Goal: Task Accomplishment & Management: Manage account settings

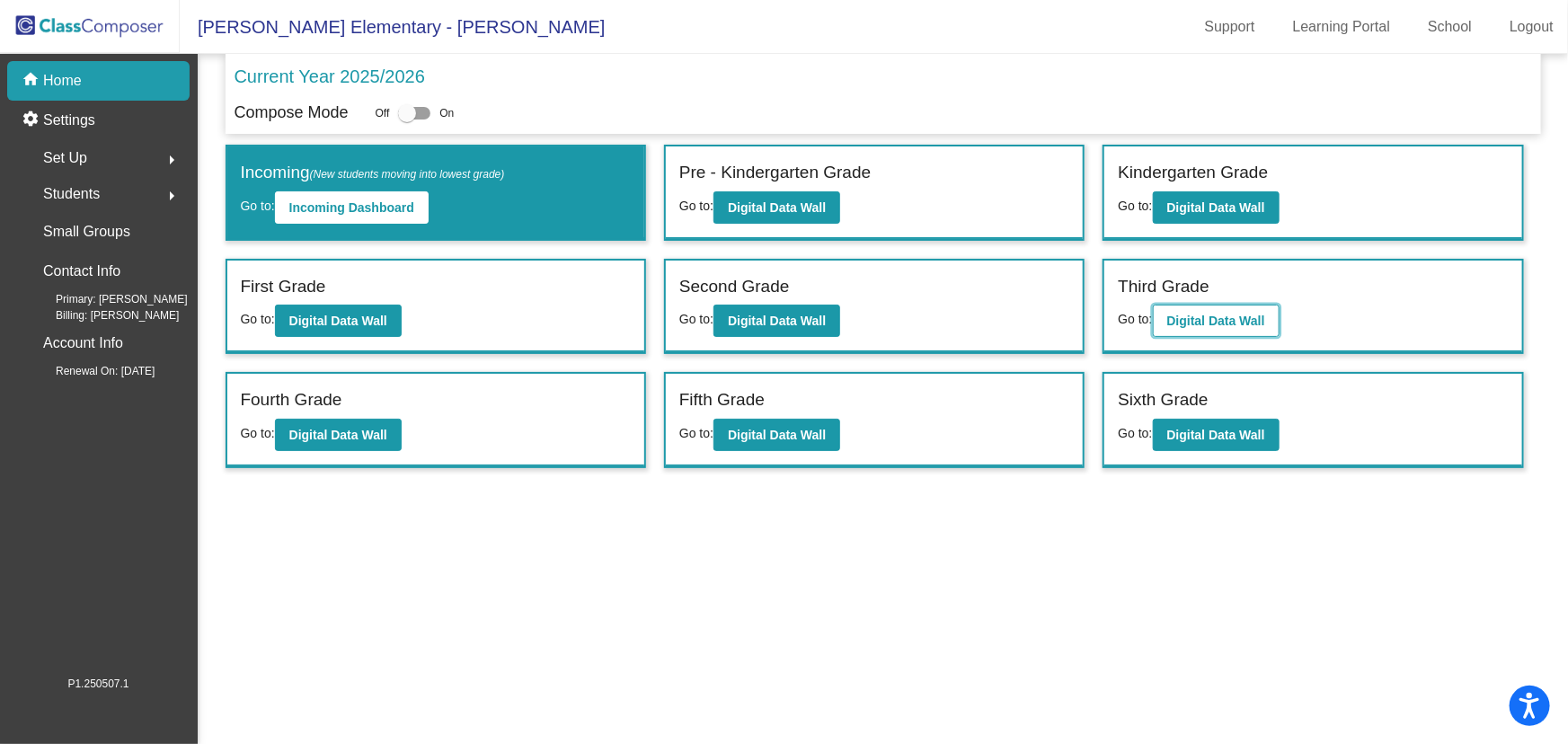
click at [1198, 322] on b "Digital Data Wall" at bounding box center [1216, 321] width 98 height 15
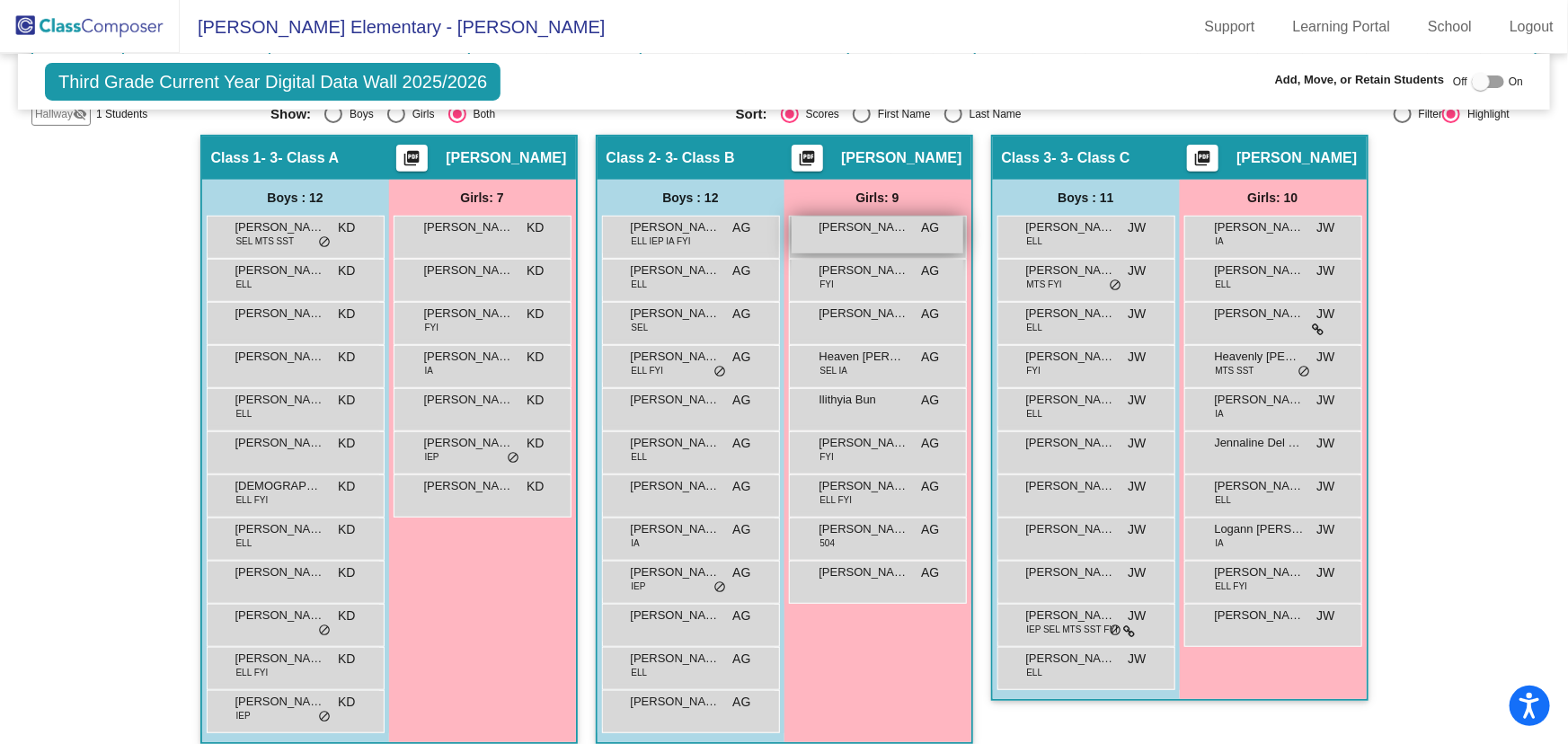
scroll to position [162, 0]
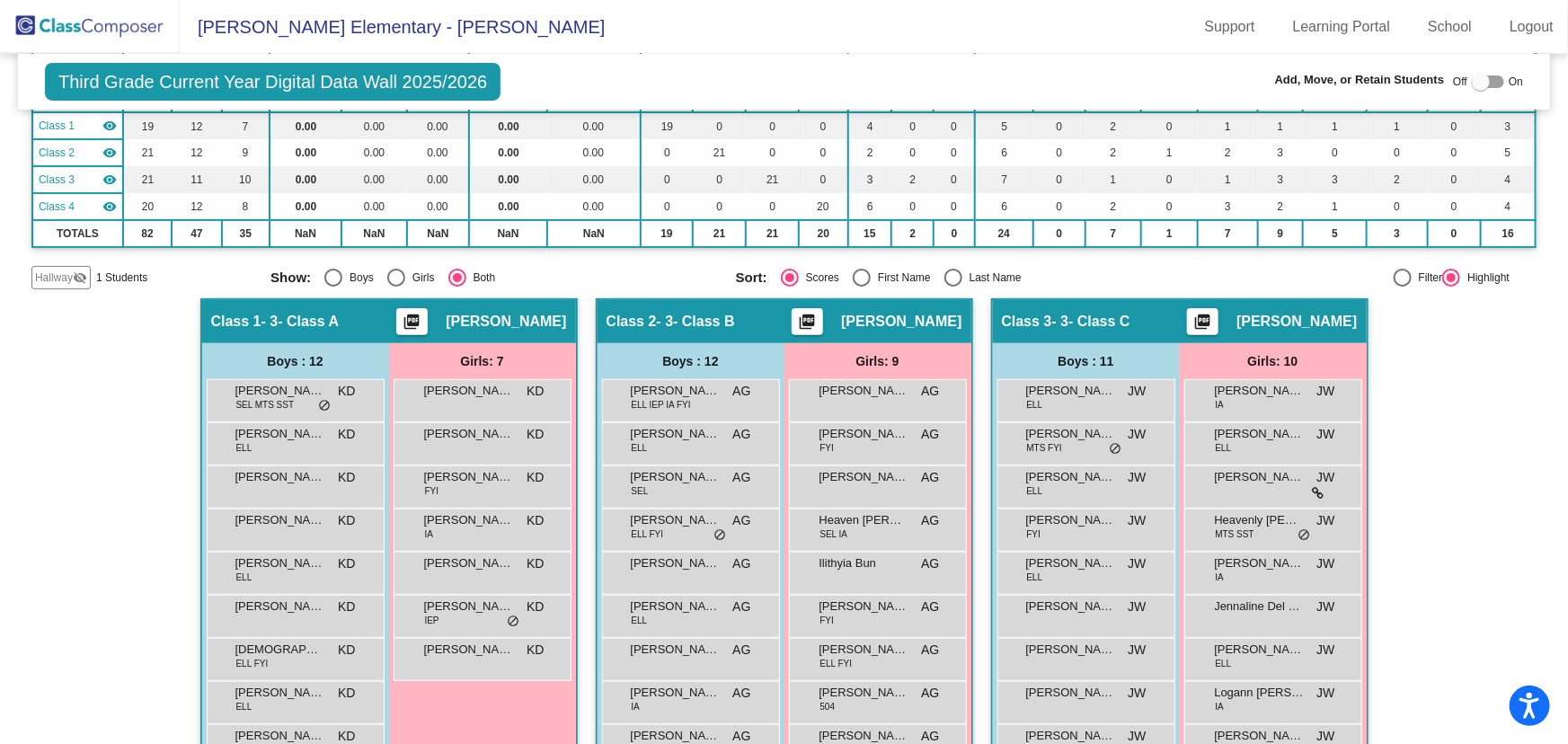
click at [949, 275] on div "Select an option" at bounding box center [953, 277] width 18 height 18
click at [953, 286] on input "Last Name" at bounding box center [953, 286] width 1 height 1
radio input "true"
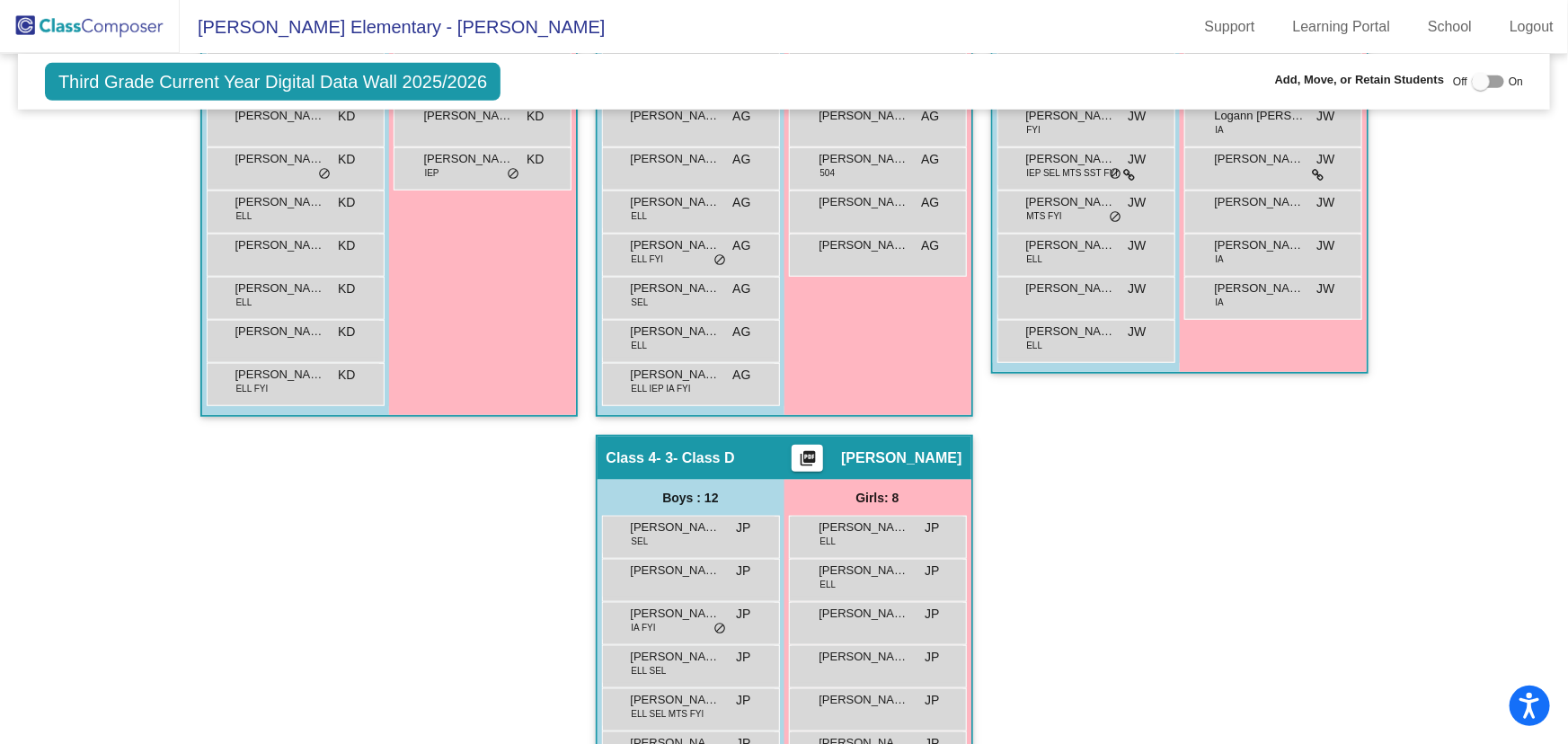
scroll to position [968, 0]
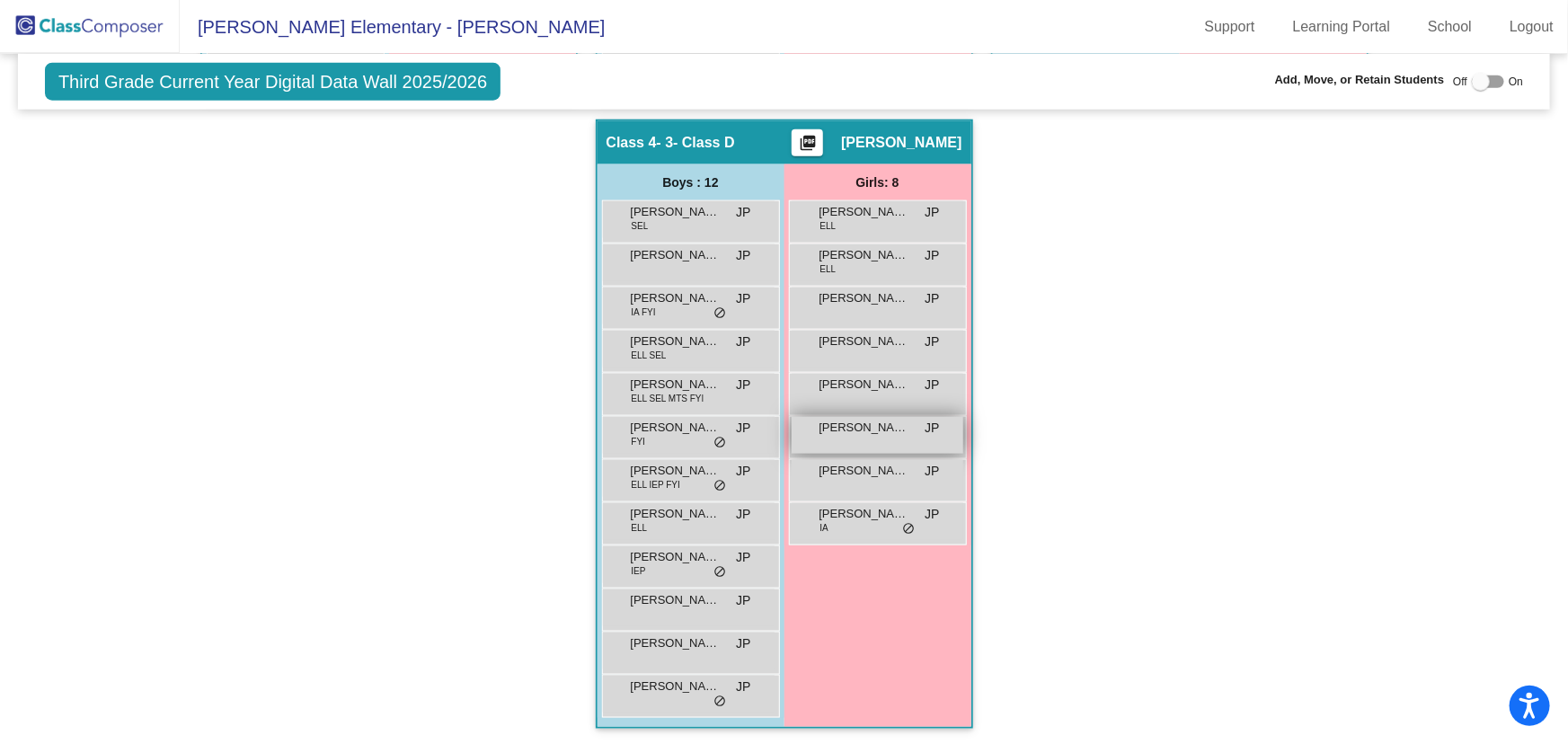
click at [874, 428] on span "[PERSON_NAME]" at bounding box center [864, 427] width 90 height 18
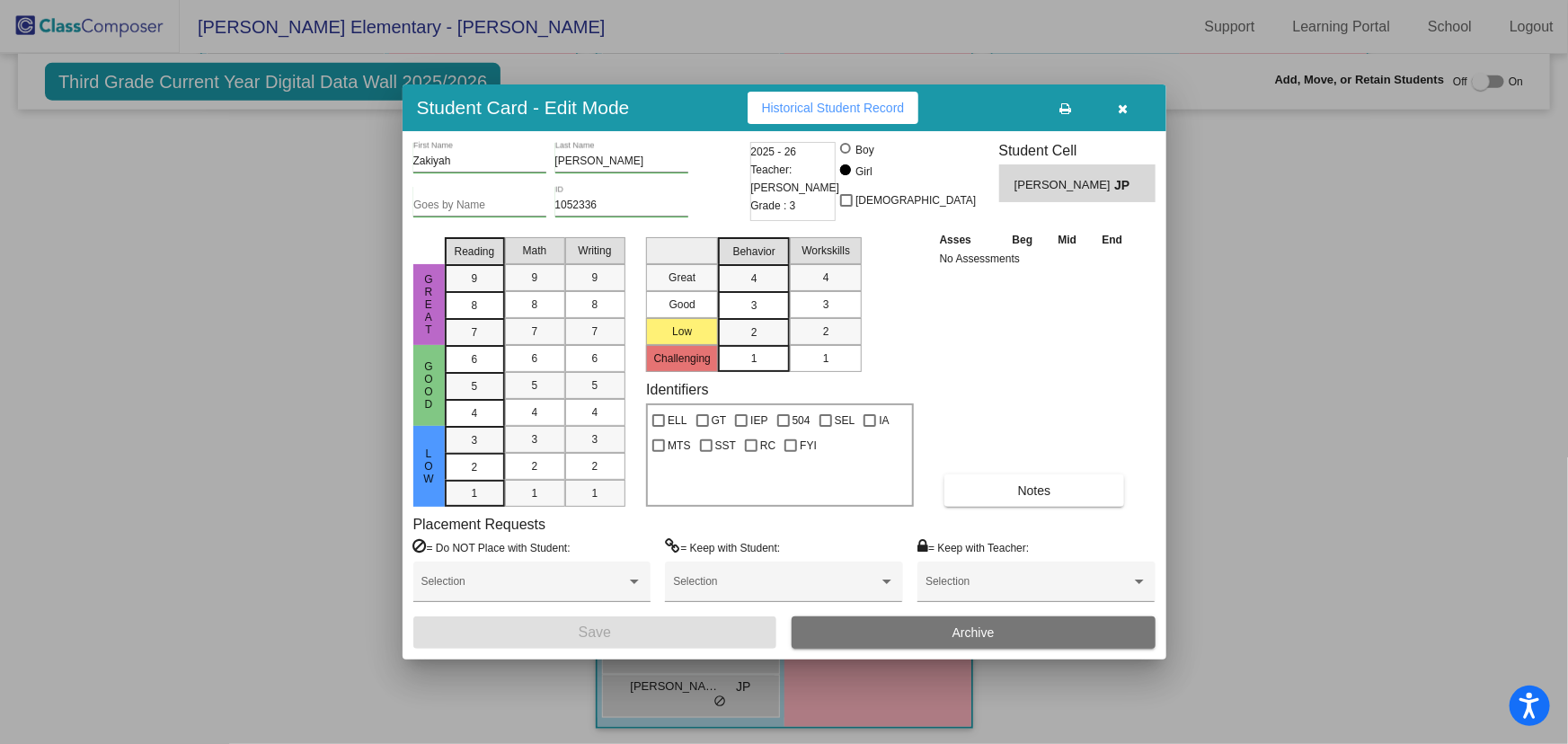
click at [925, 618] on button "Archive" at bounding box center [973, 632] width 364 height 32
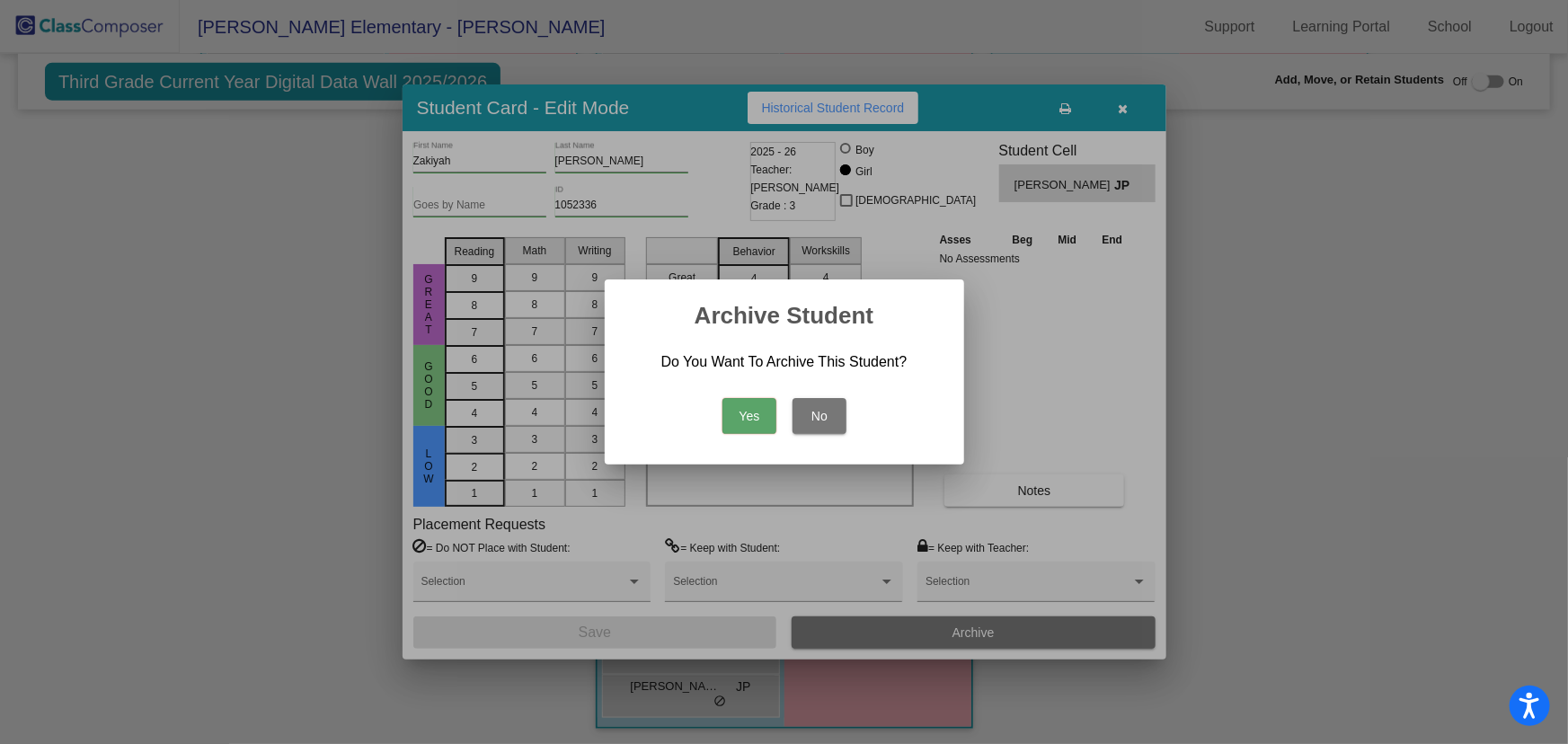
click at [752, 425] on button "Yes" at bounding box center [749, 415] width 54 height 36
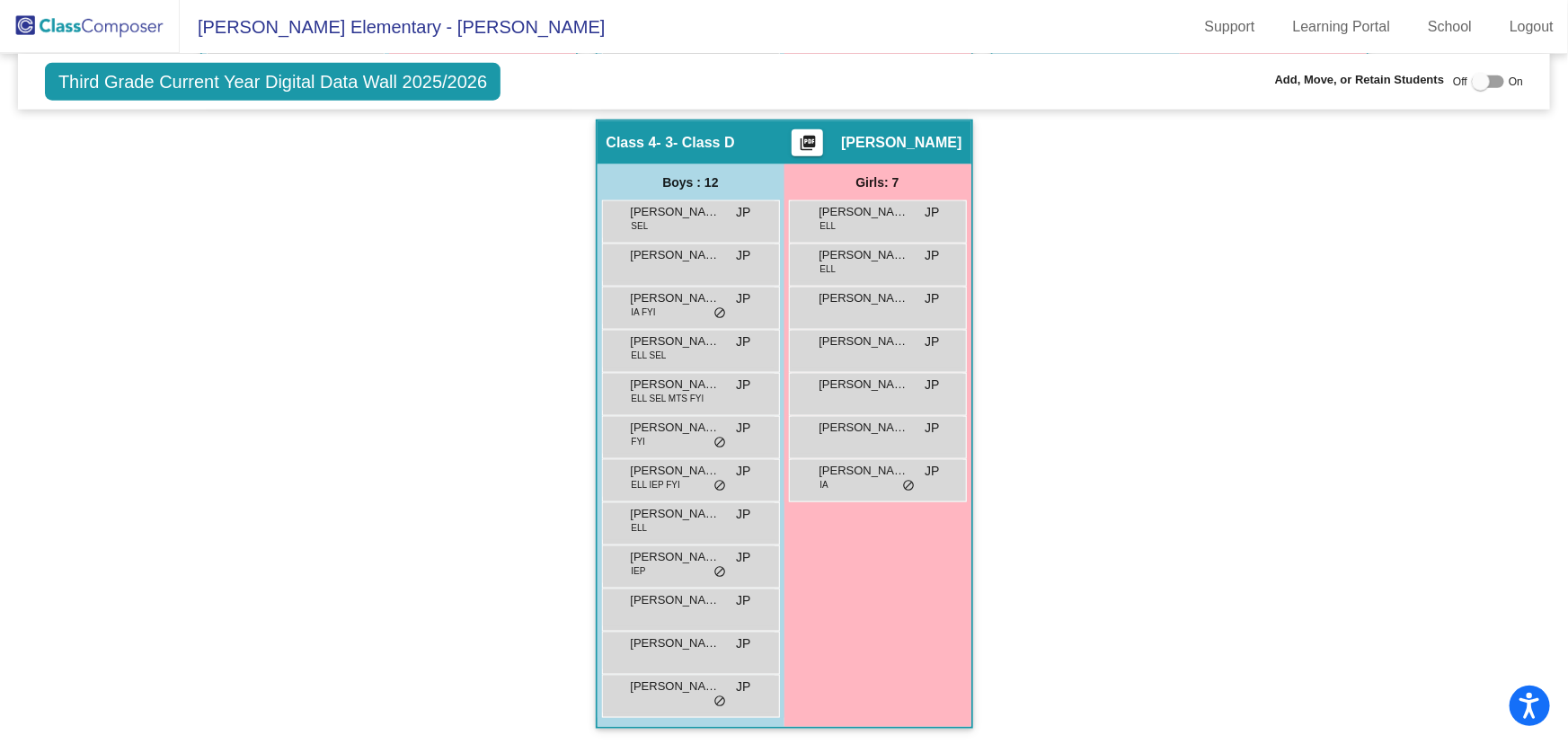
drag, startPoint x: 72, startPoint y: 32, endPoint x: 96, endPoint y: 49, distance: 29.4
click at [72, 32] on img at bounding box center [90, 26] width 180 height 53
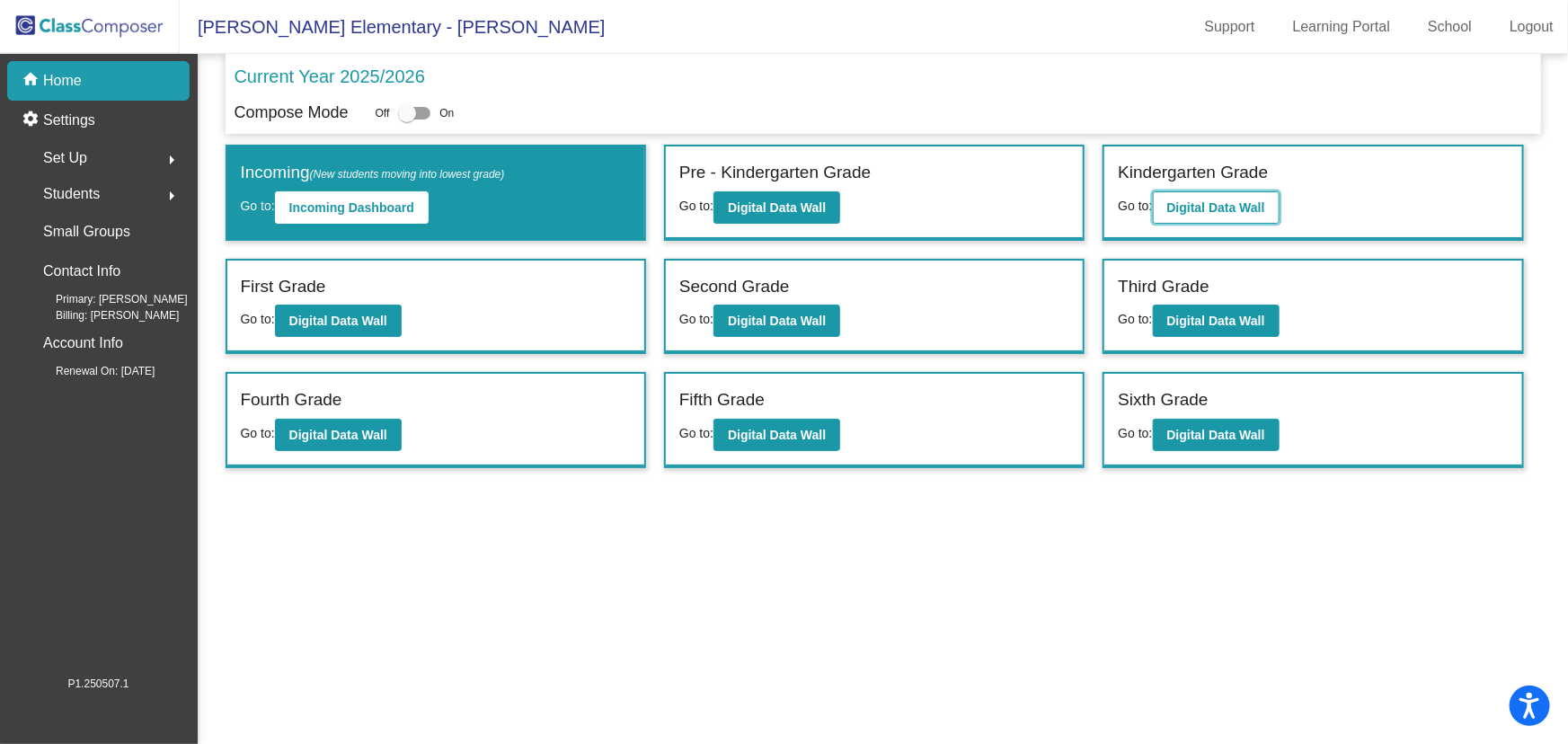
click at [1206, 202] on b "Digital Data Wall" at bounding box center [1216, 208] width 98 height 15
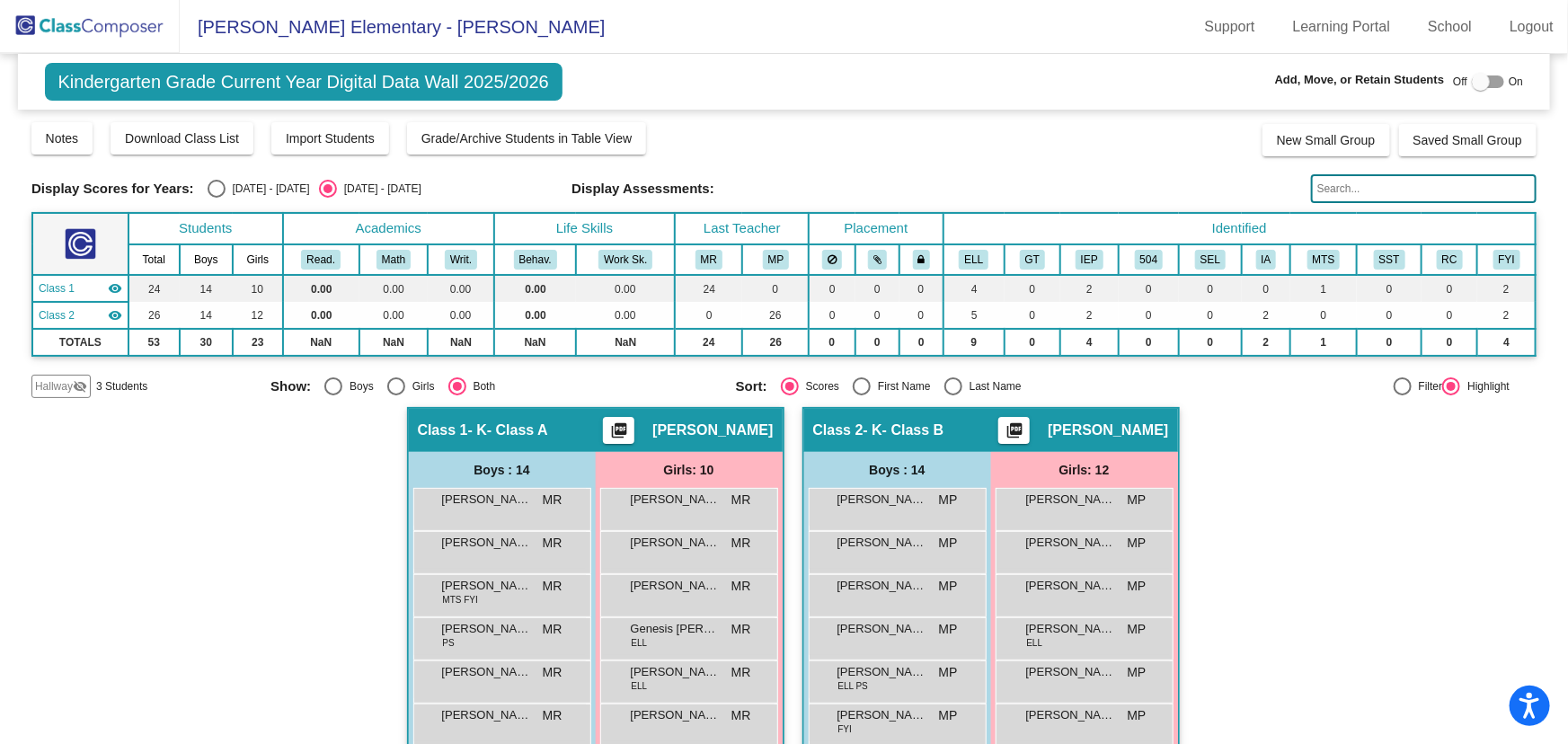
drag, startPoint x: 97, startPoint y: 32, endPoint x: 185, endPoint y: 46, distance: 89.1
click at [97, 32] on img at bounding box center [90, 26] width 180 height 53
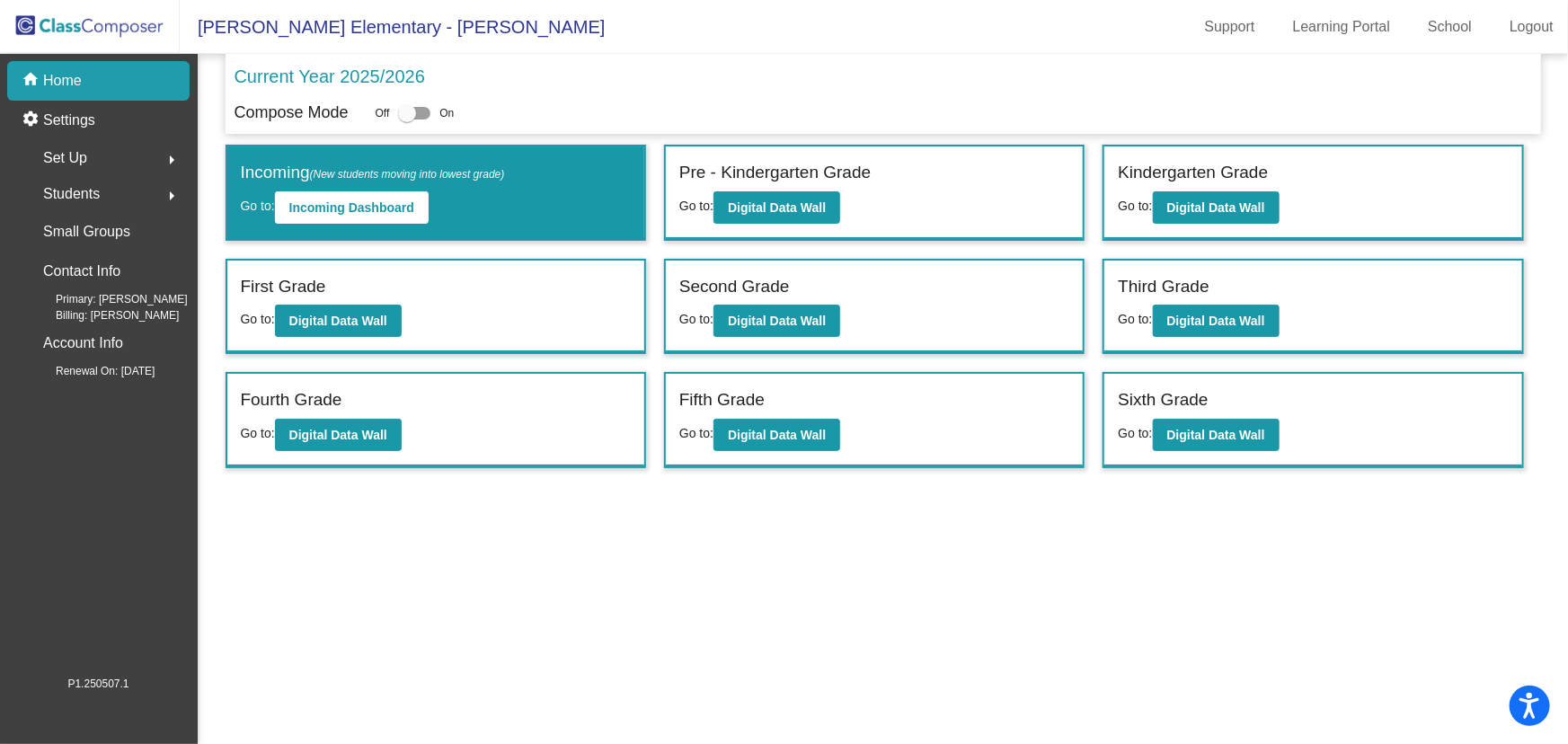
click at [324, 301] on div "First Grade" at bounding box center [436, 290] width 390 height 32
click at [368, 331] on button "Digital Data Wall" at bounding box center [338, 321] width 127 height 32
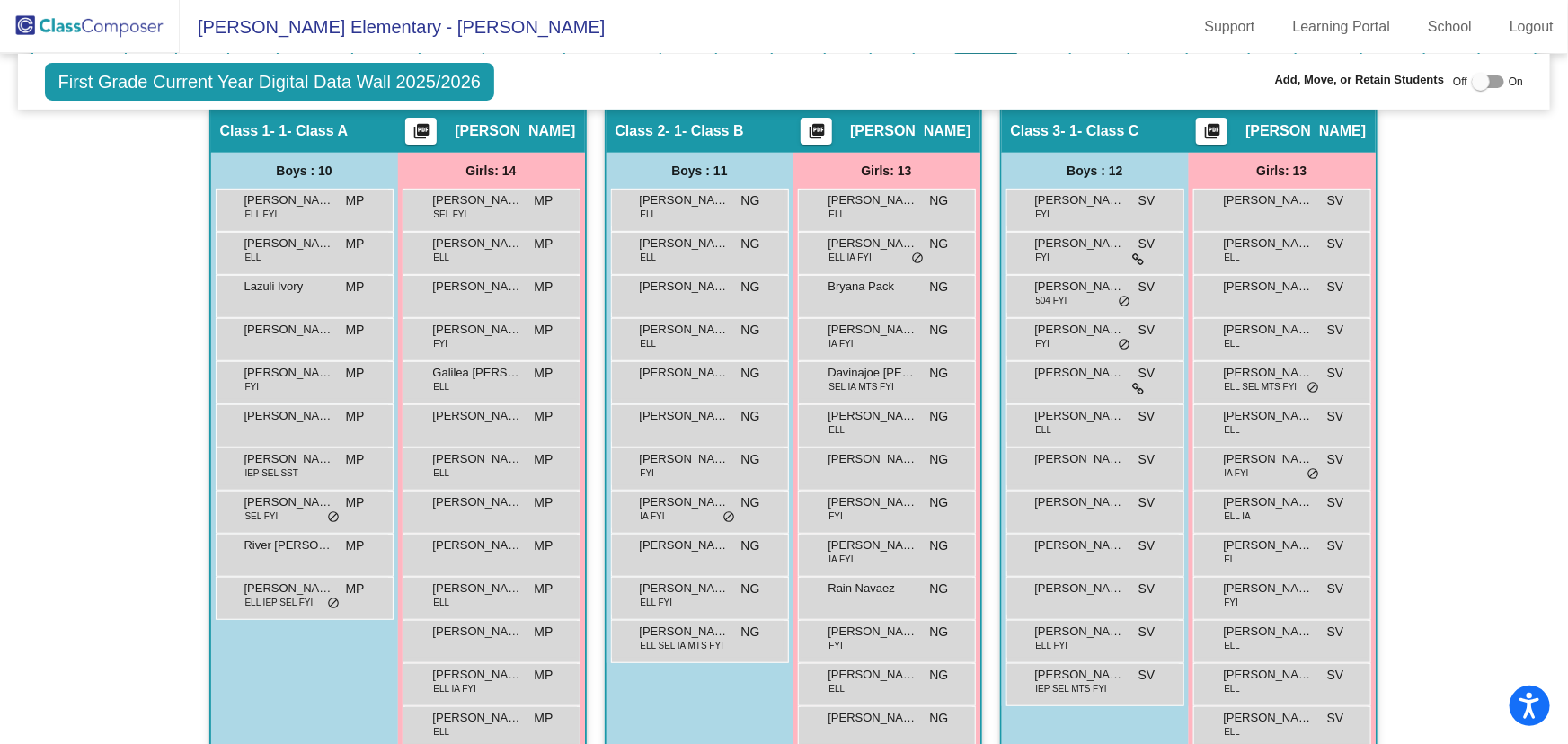
scroll to position [245, 0]
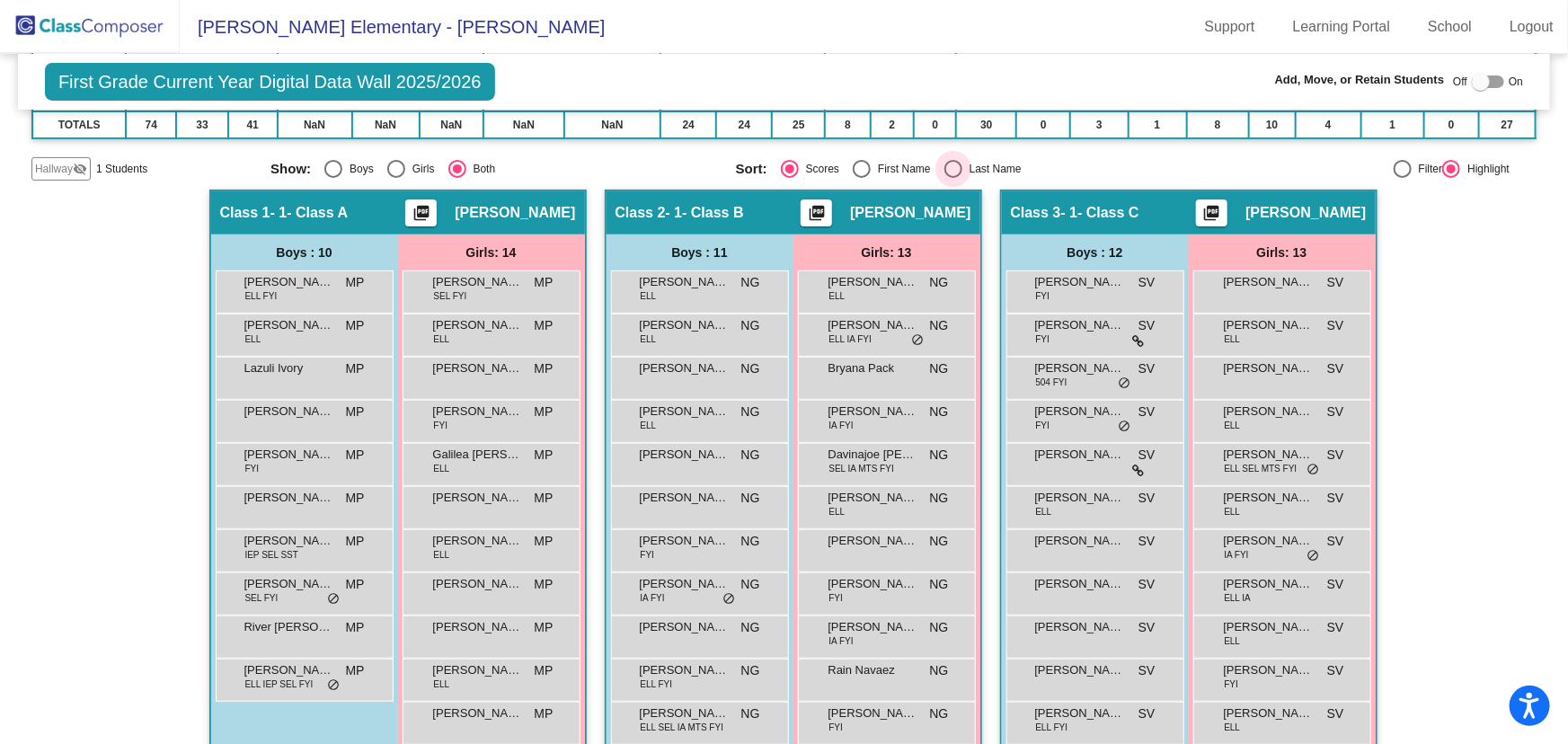
click at [951, 164] on div "Select an option" at bounding box center [953, 169] width 18 height 18
click at [953, 178] on input "Last Name" at bounding box center [953, 178] width 1 height 1
radio input "true"
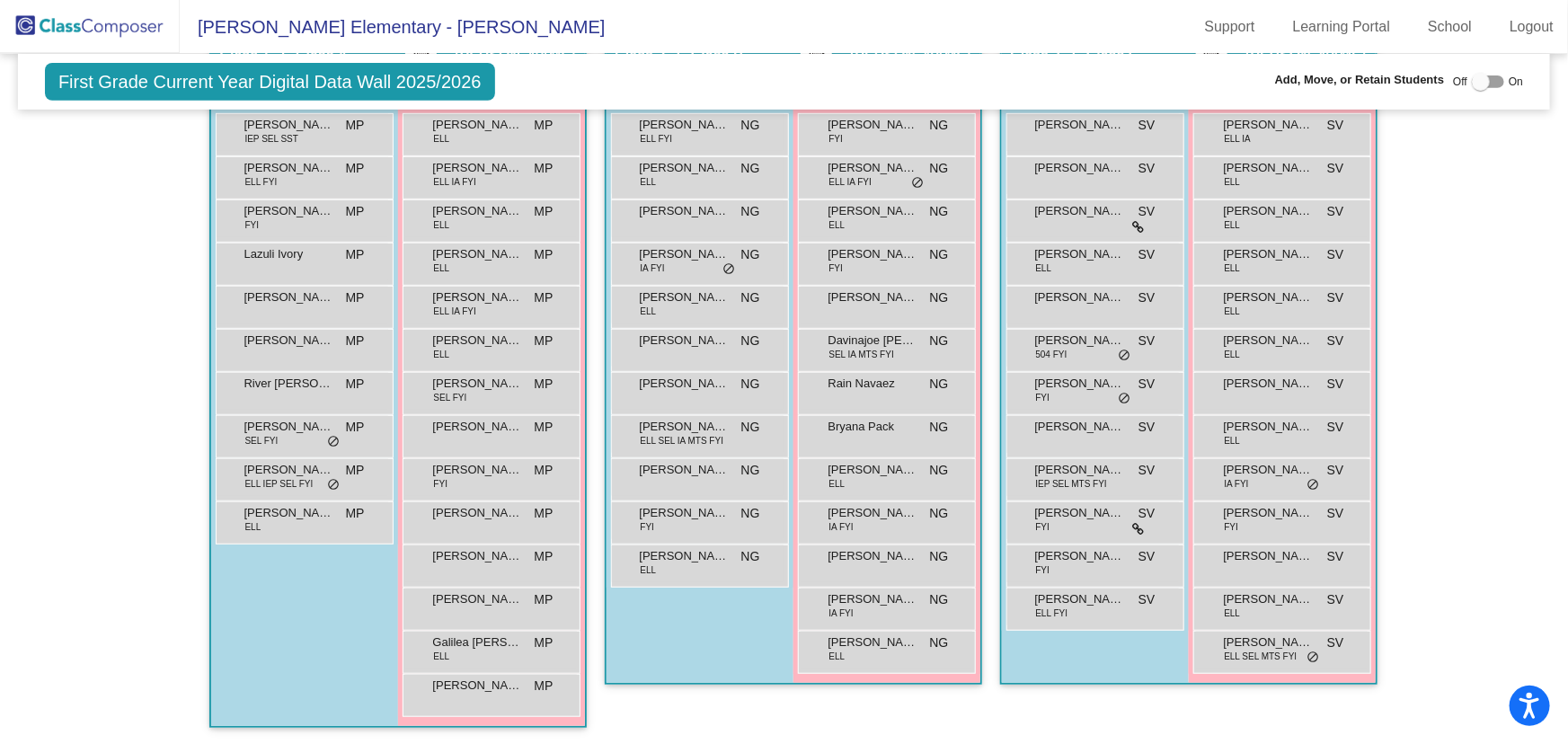
scroll to position [320, 0]
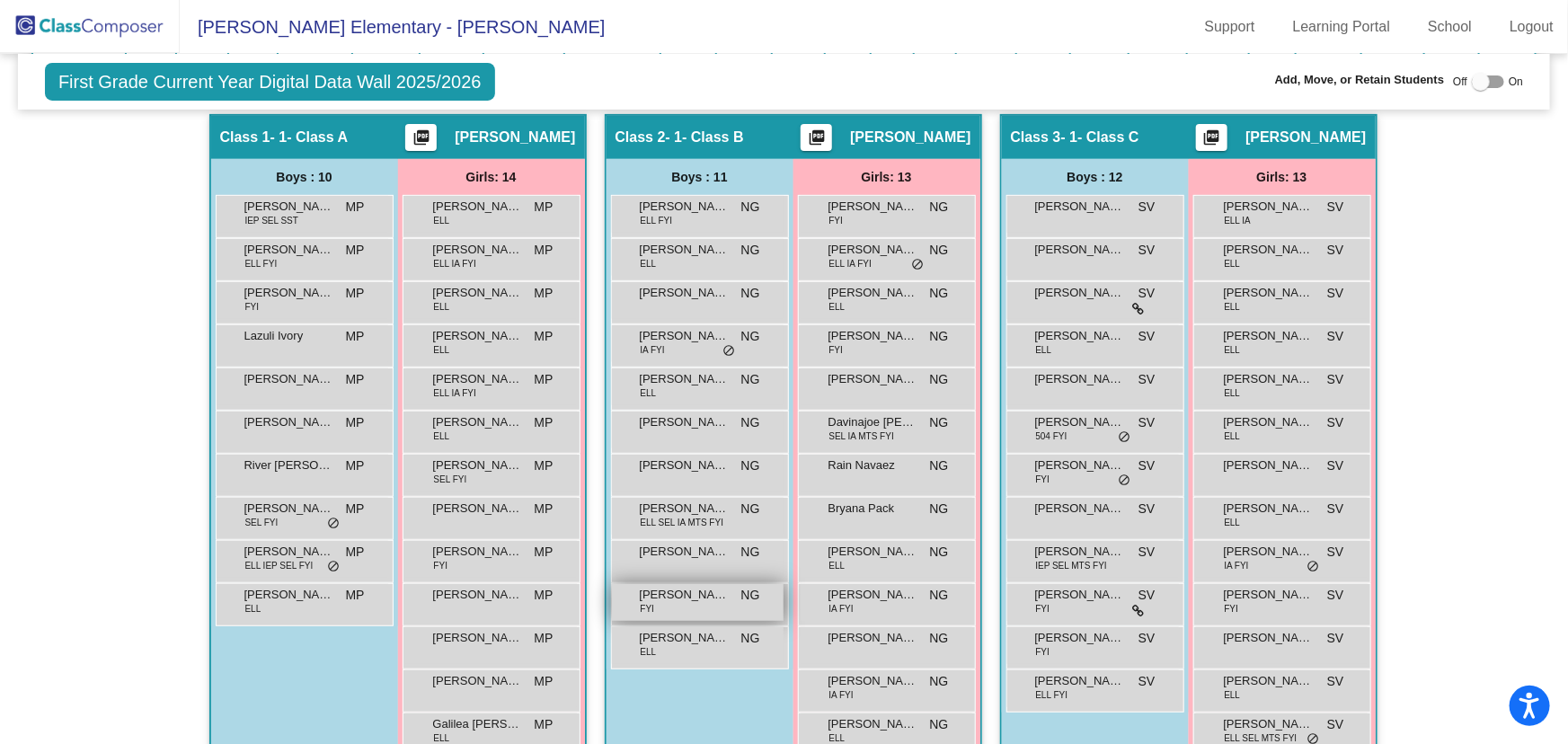
click at [677, 603] on div "[PERSON_NAME] FYI NG lock do_not_disturb_alt" at bounding box center [697, 602] width 171 height 37
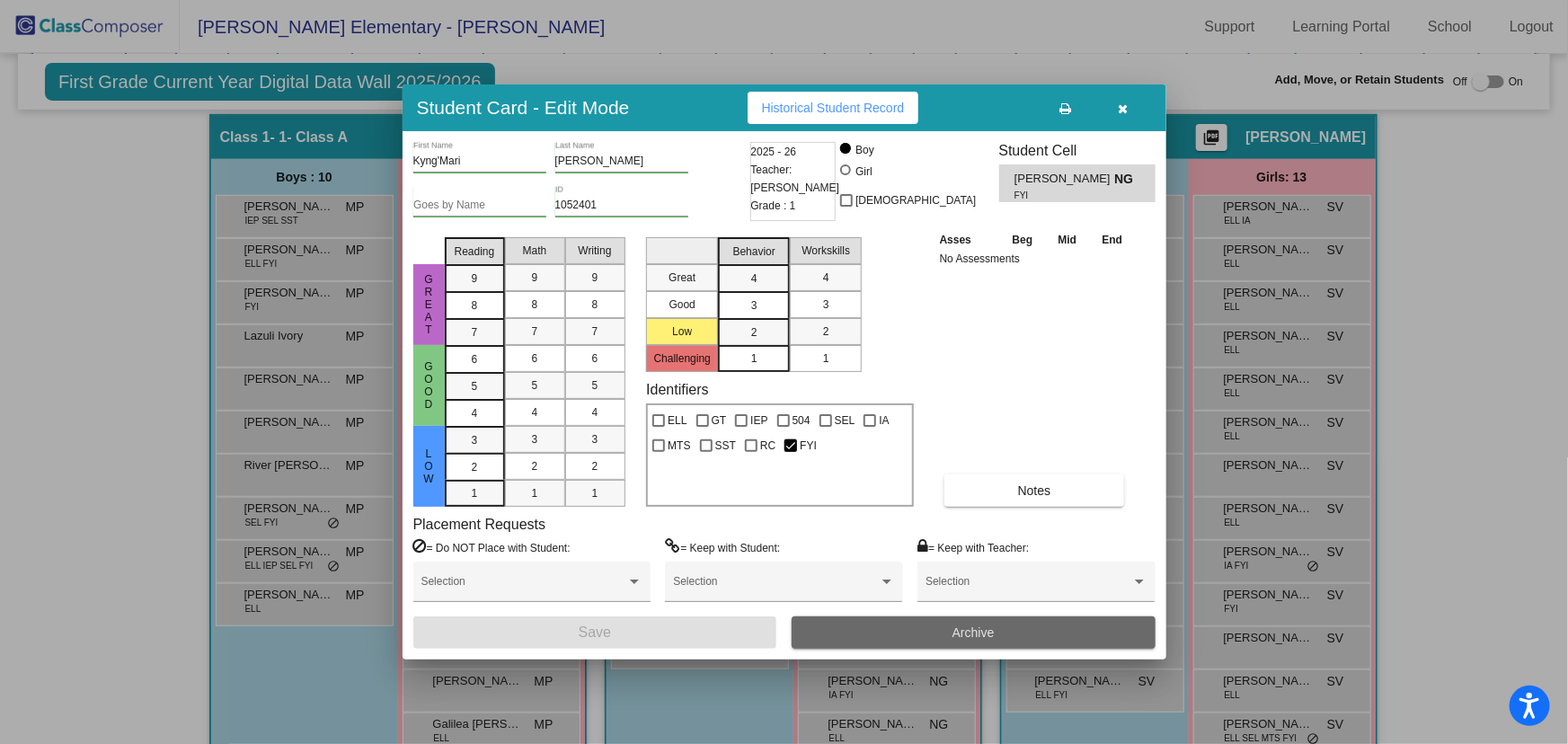
click at [943, 637] on button "Archive" at bounding box center [973, 632] width 364 height 32
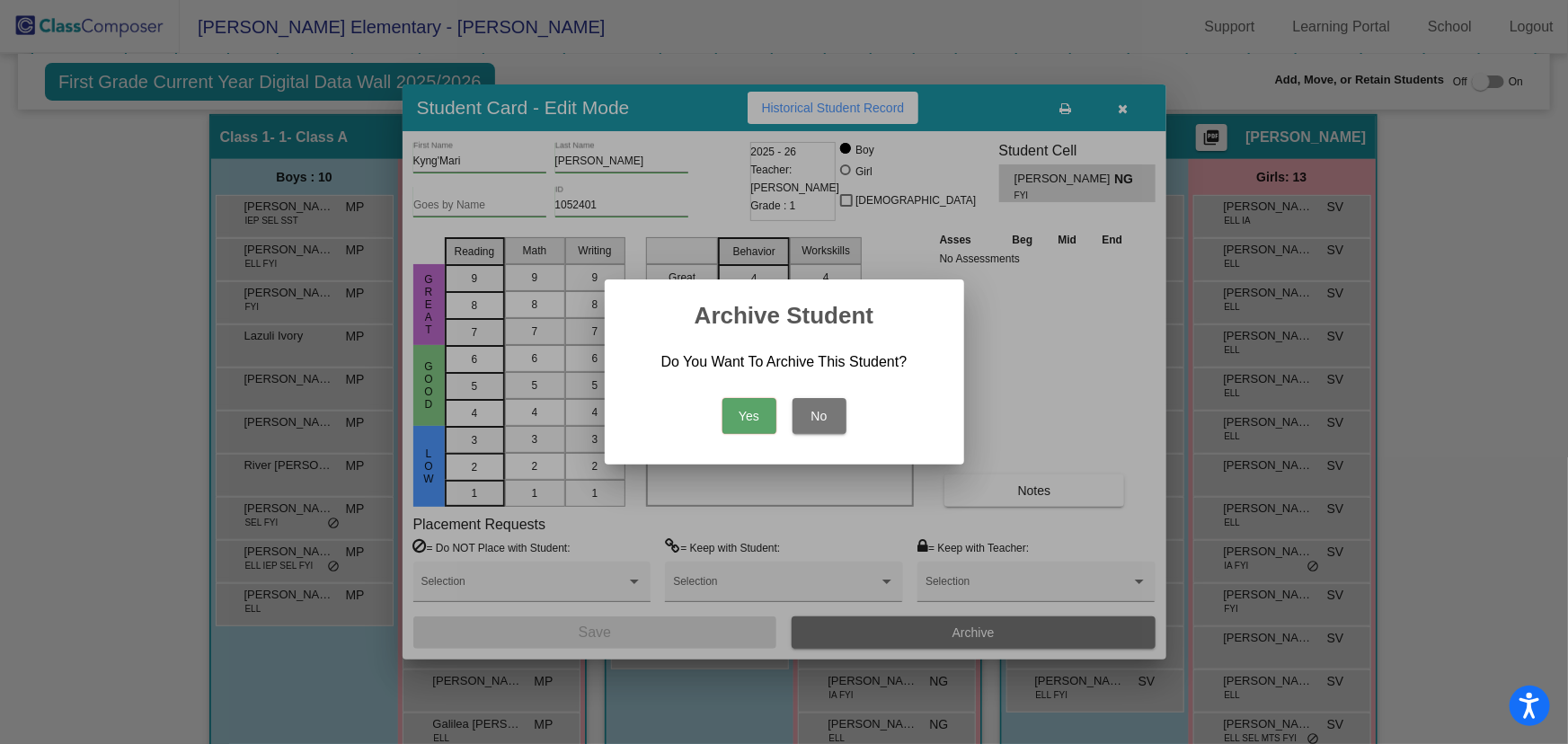
click at [745, 422] on button "Yes" at bounding box center [749, 415] width 54 height 36
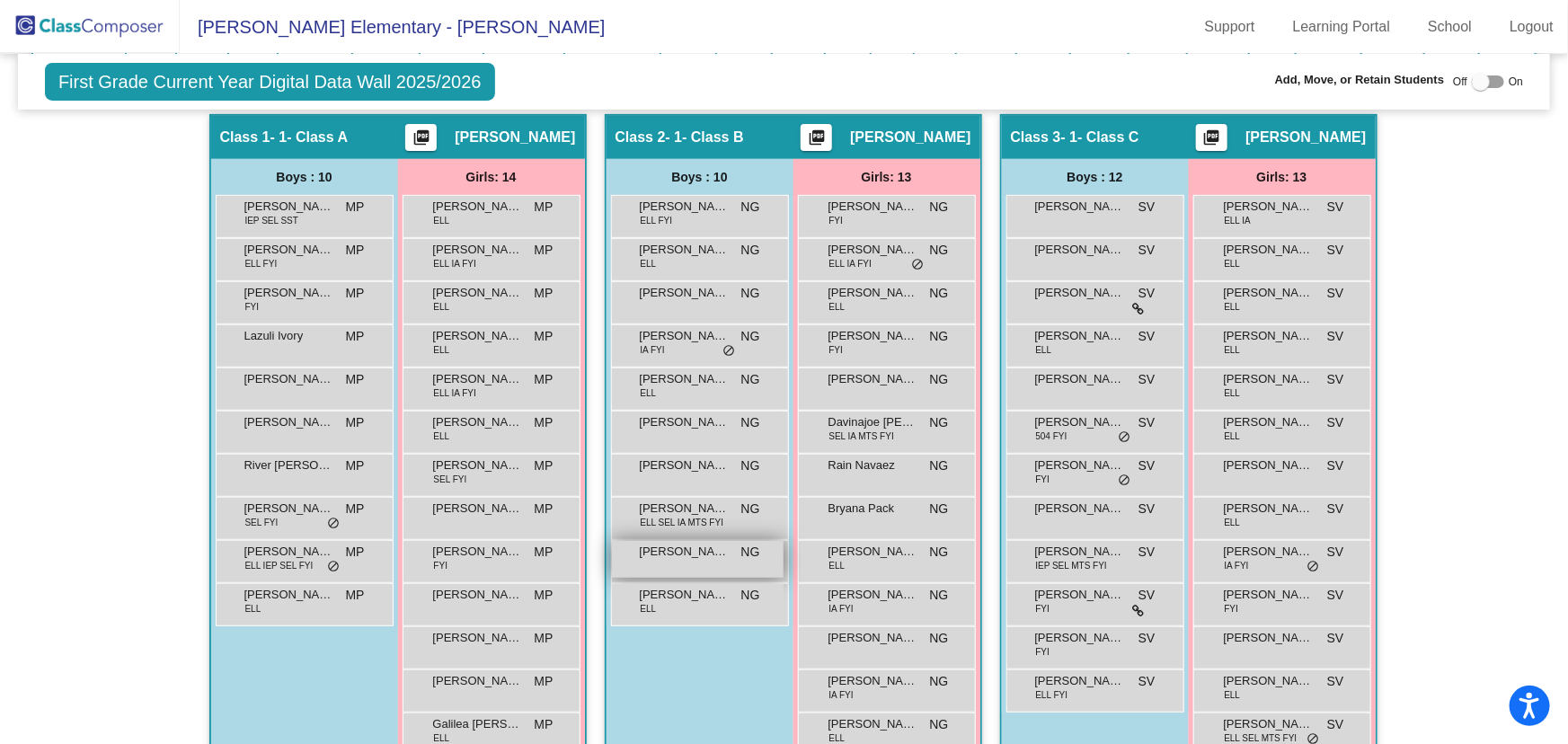
scroll to position [401, 0]
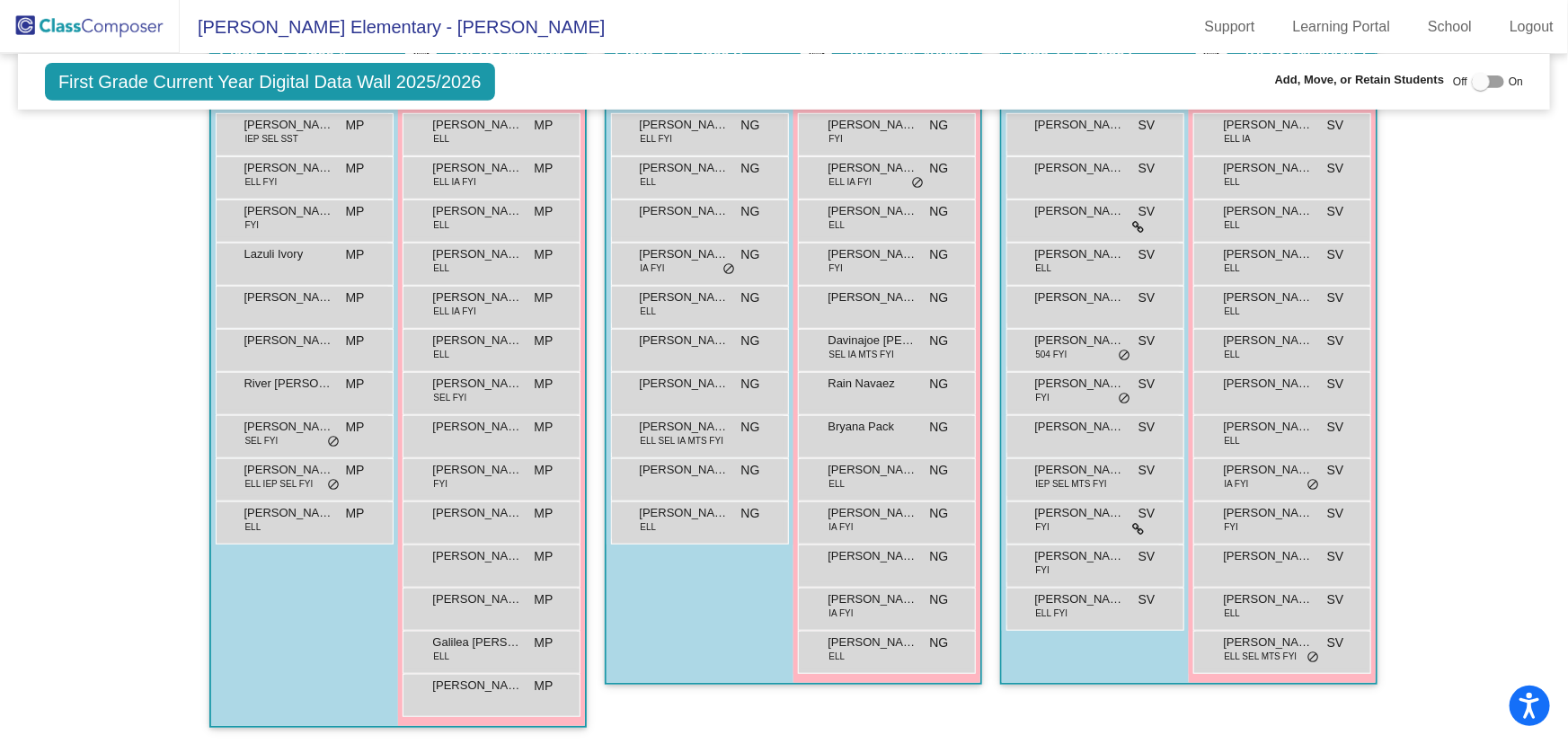
click at [108, 24] on img at bounding box center [90, 26] width 180 height 53
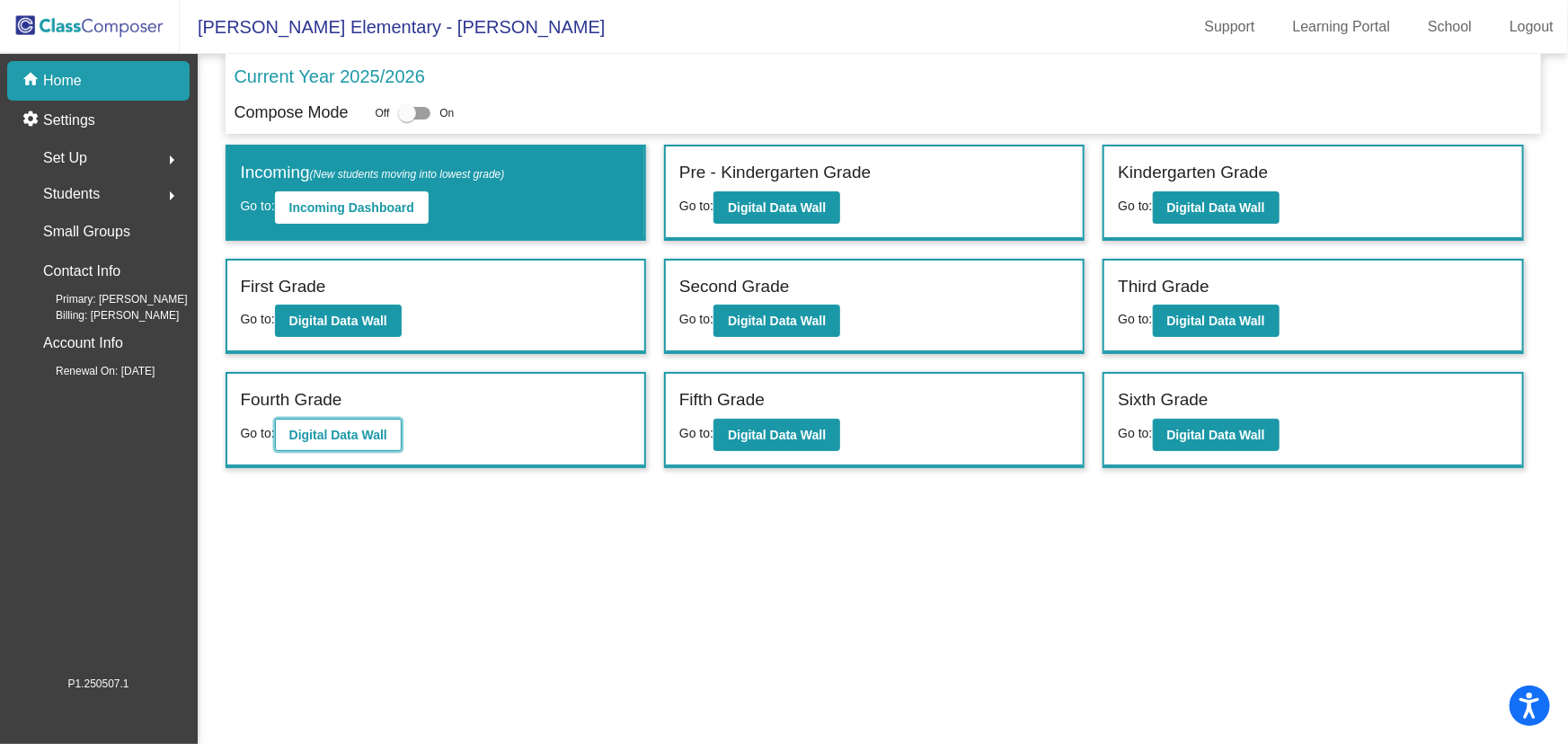
click at [338, 431] on b "Digital Data Wall" at bounding box center [338, 435] width 98 height 15
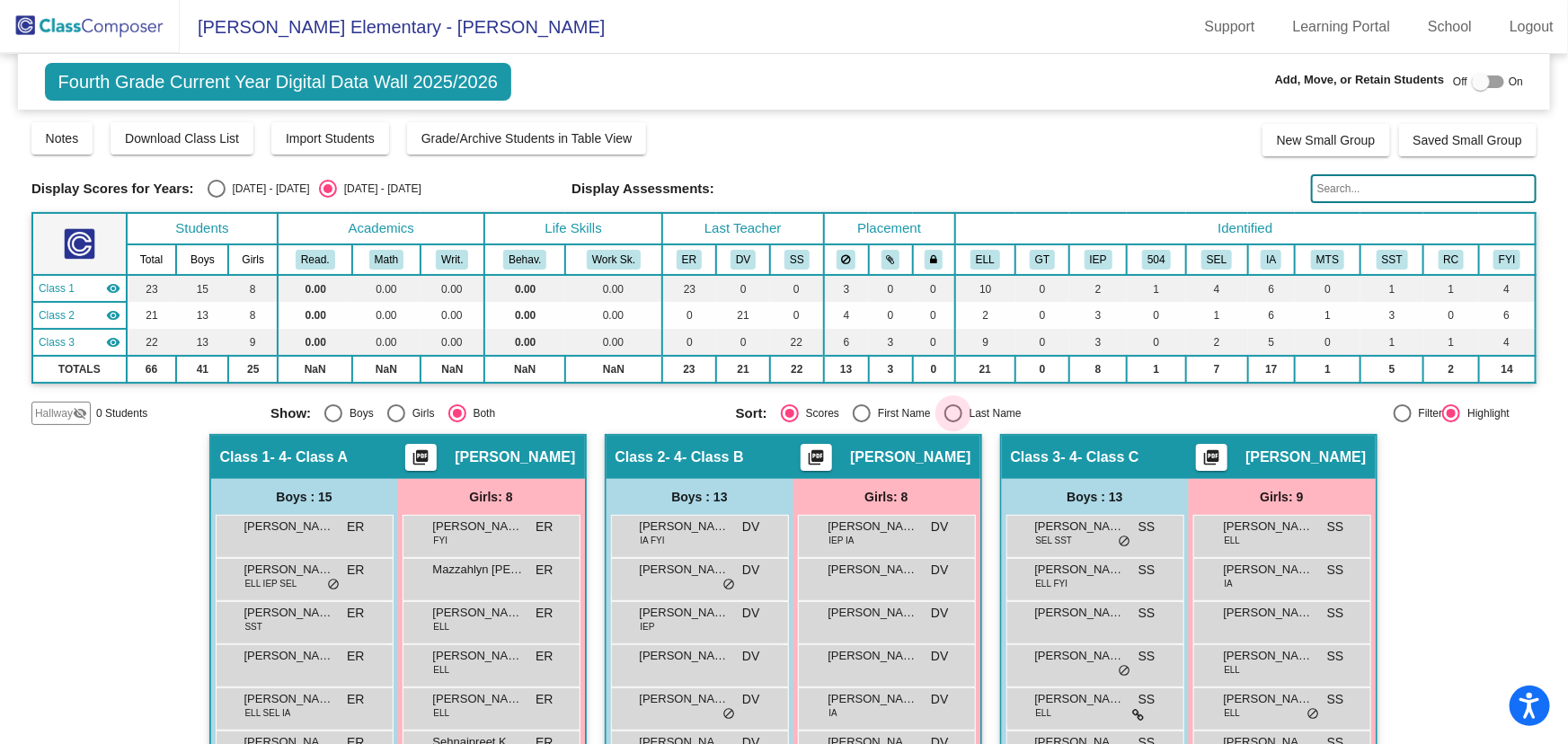
click at [944, 408] on div "Select an option" at bounding box center [953, 412] width 18 height 18
click at [953, 422] on input "Last Name" at bounding box center [953, 422] width 1 height 1
radio input "true"
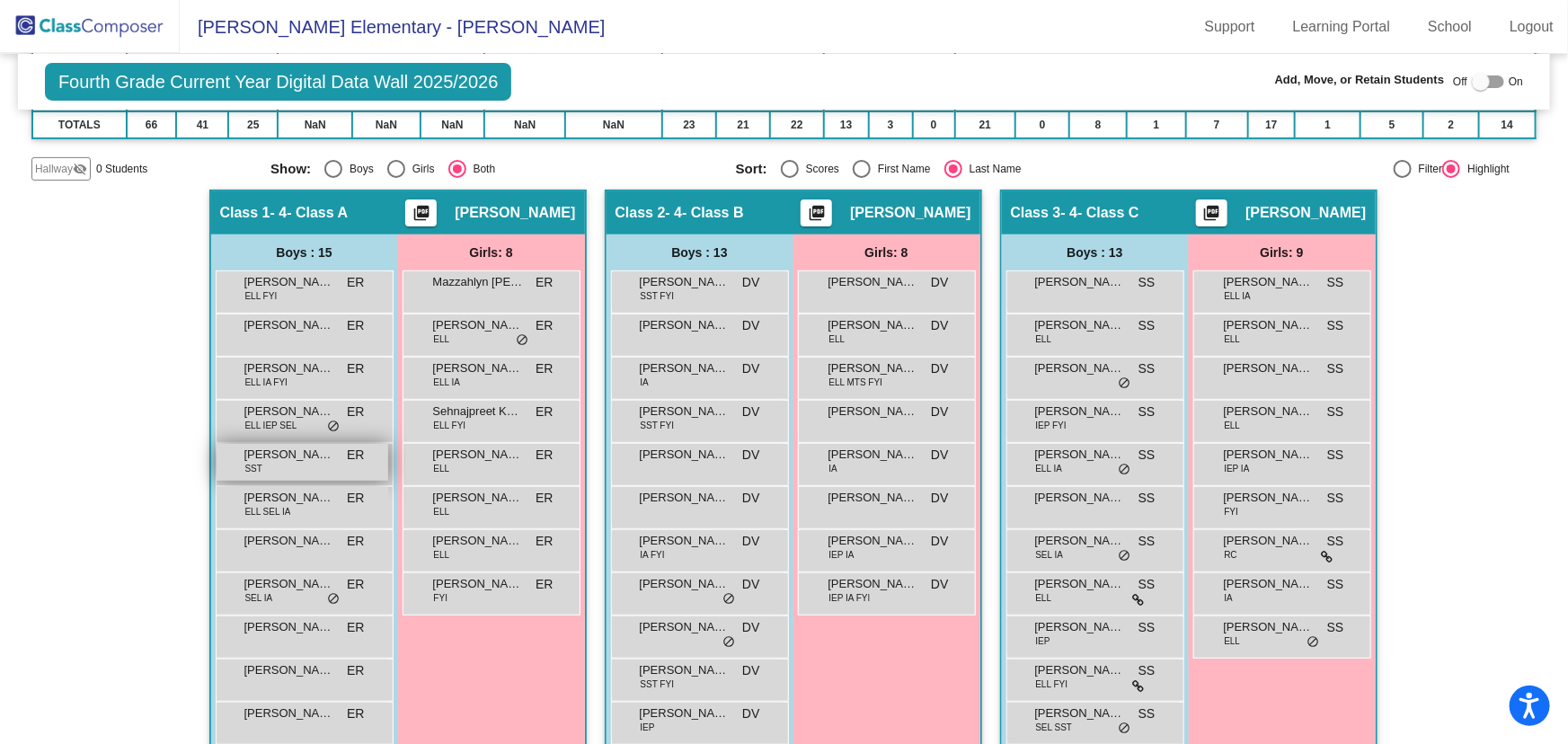
click at [289, 444] on div "[PERSON_NAME] SST ER lock do_not_disturb_alt" at bounding box center [302, 462] width 171 height 37
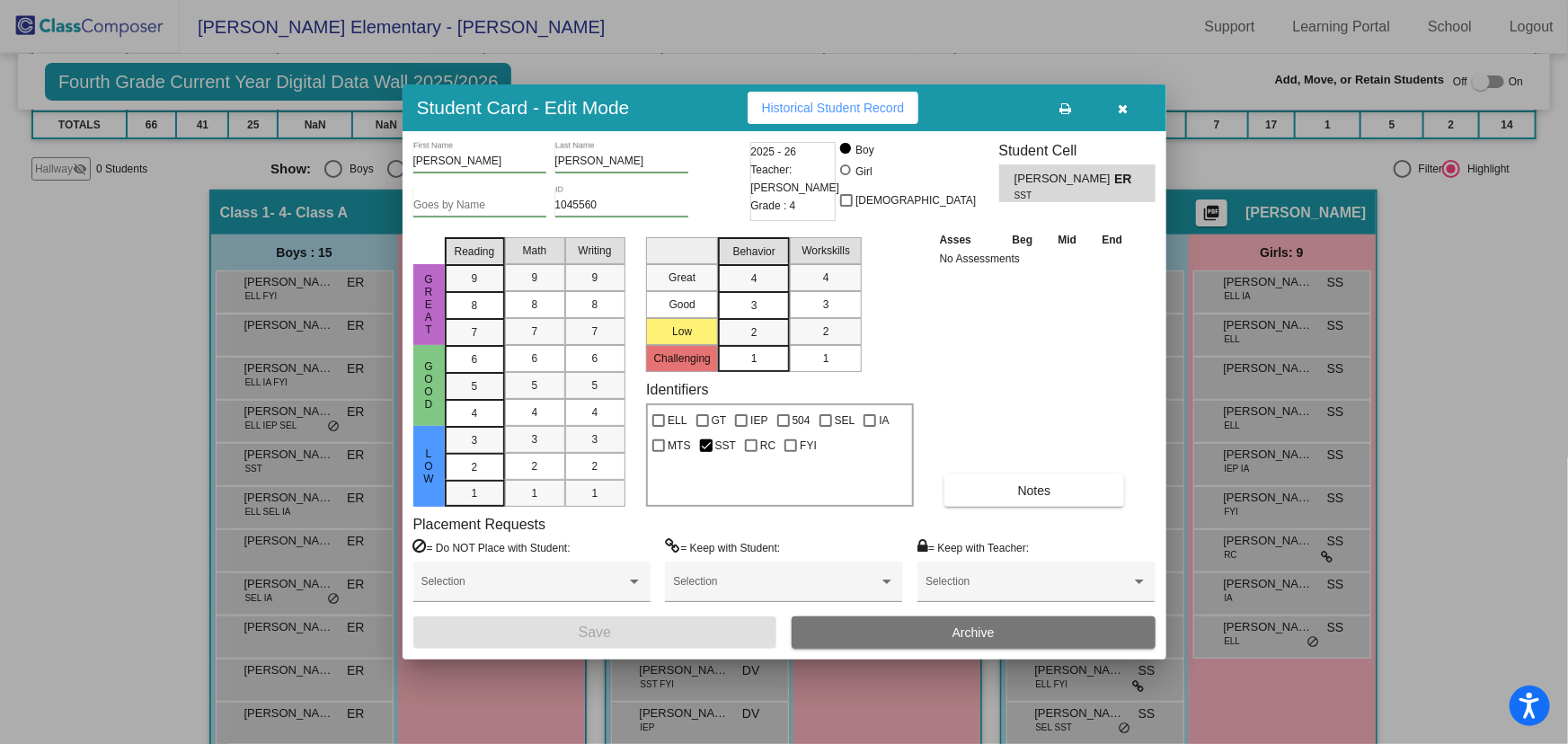
click at [988, 637] on span "Archive" at bounding box center [974, 633] width 43 height 15
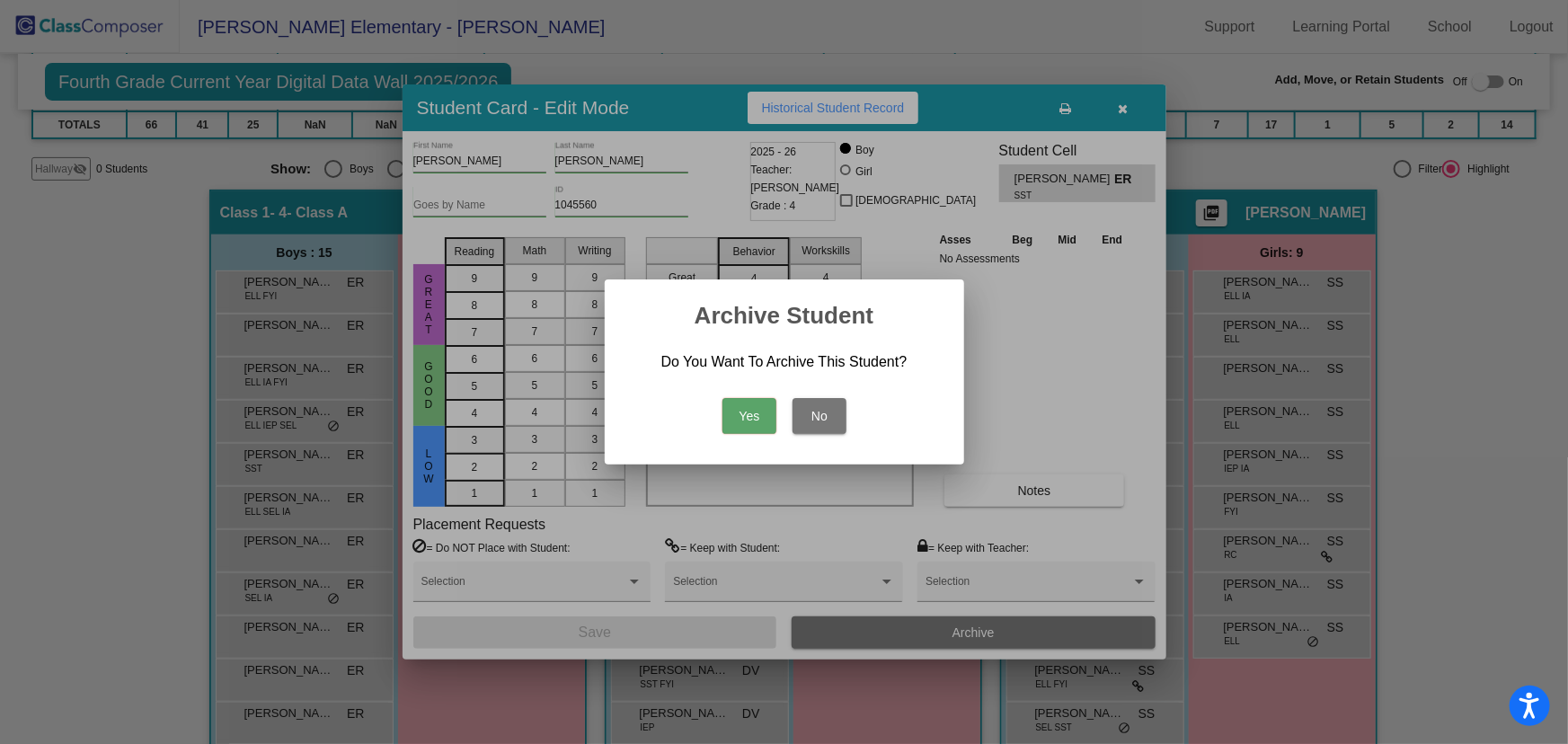
click at [753, 417] on button "Yes" at bounding box center [749, 415] width 54 height 36
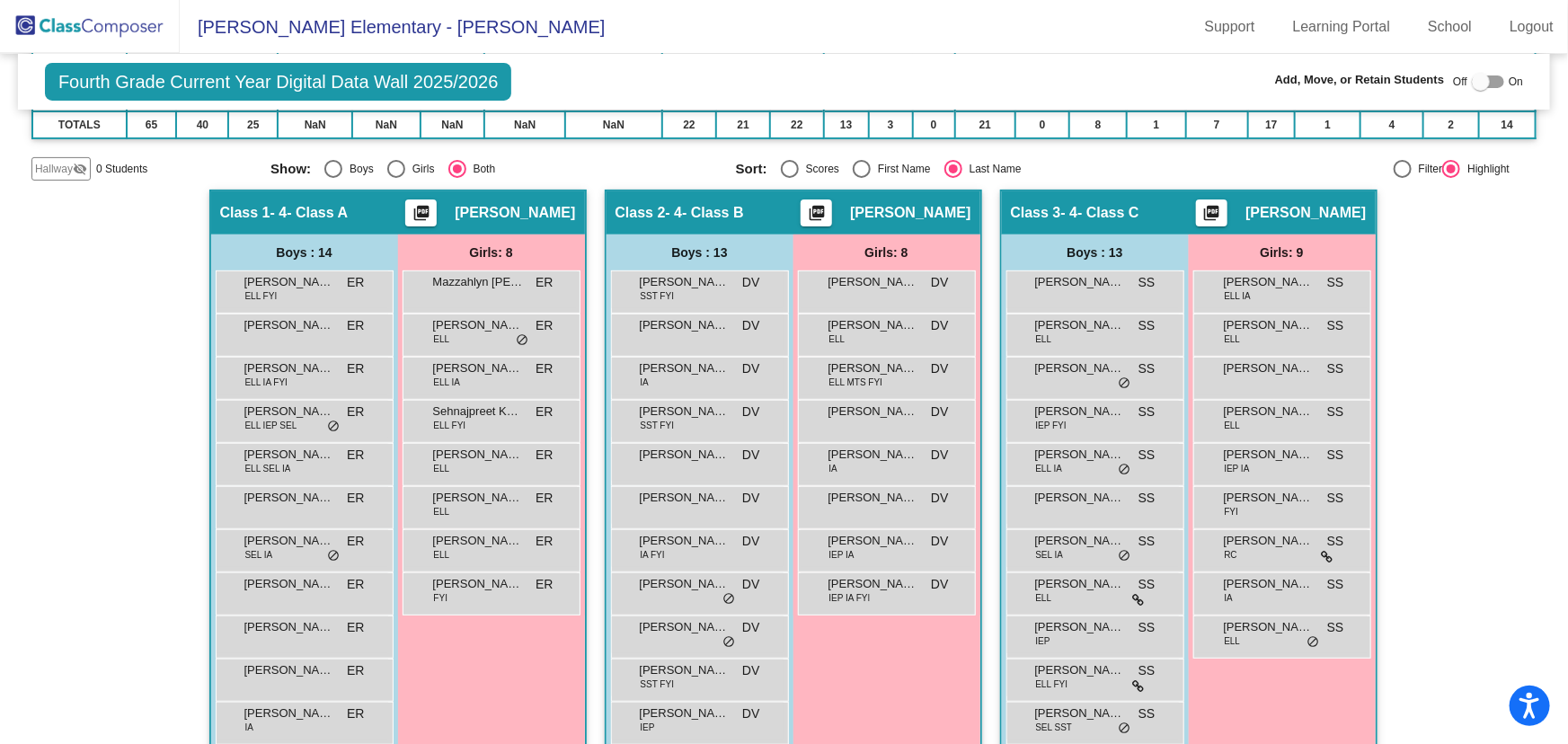
click at [115, 19] on img at bounding box center [90, 26] width 180 height 53
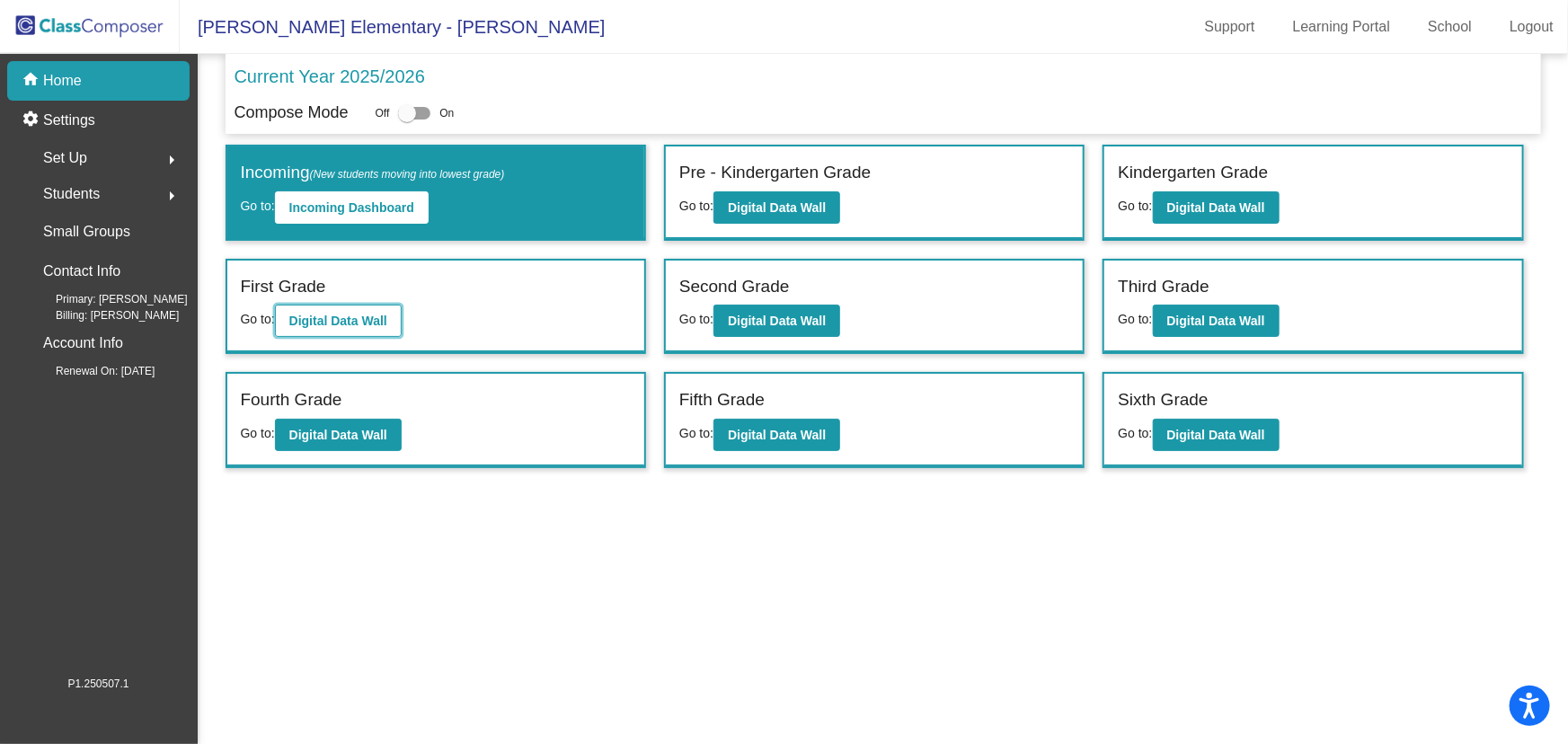
click at [340, 309] on button "Digital Data Wall" at bounding box center [338, 321] width 127 height 32
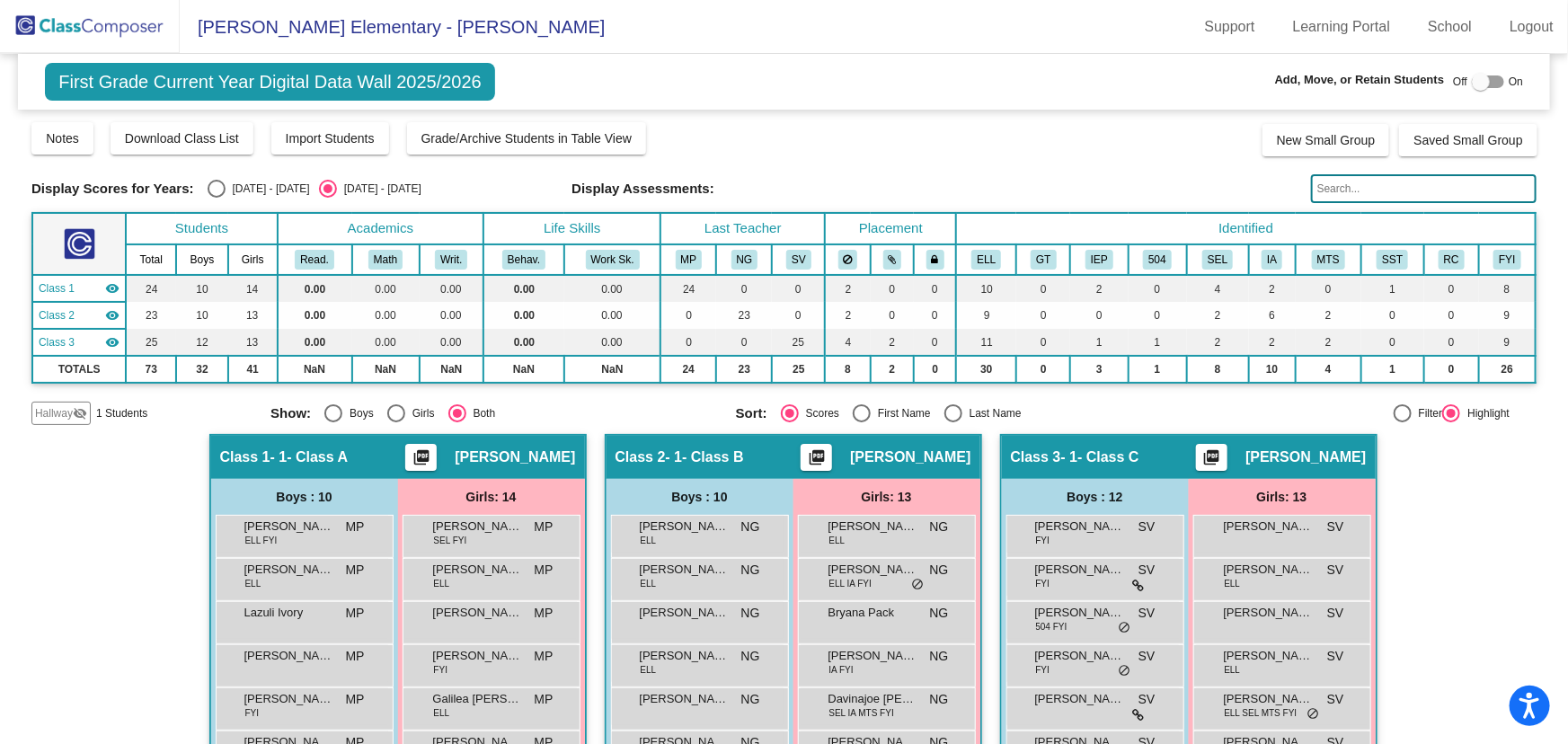
click at [1395, 189] on input "text" at bounding box center [1423, 188] width 225 height 29
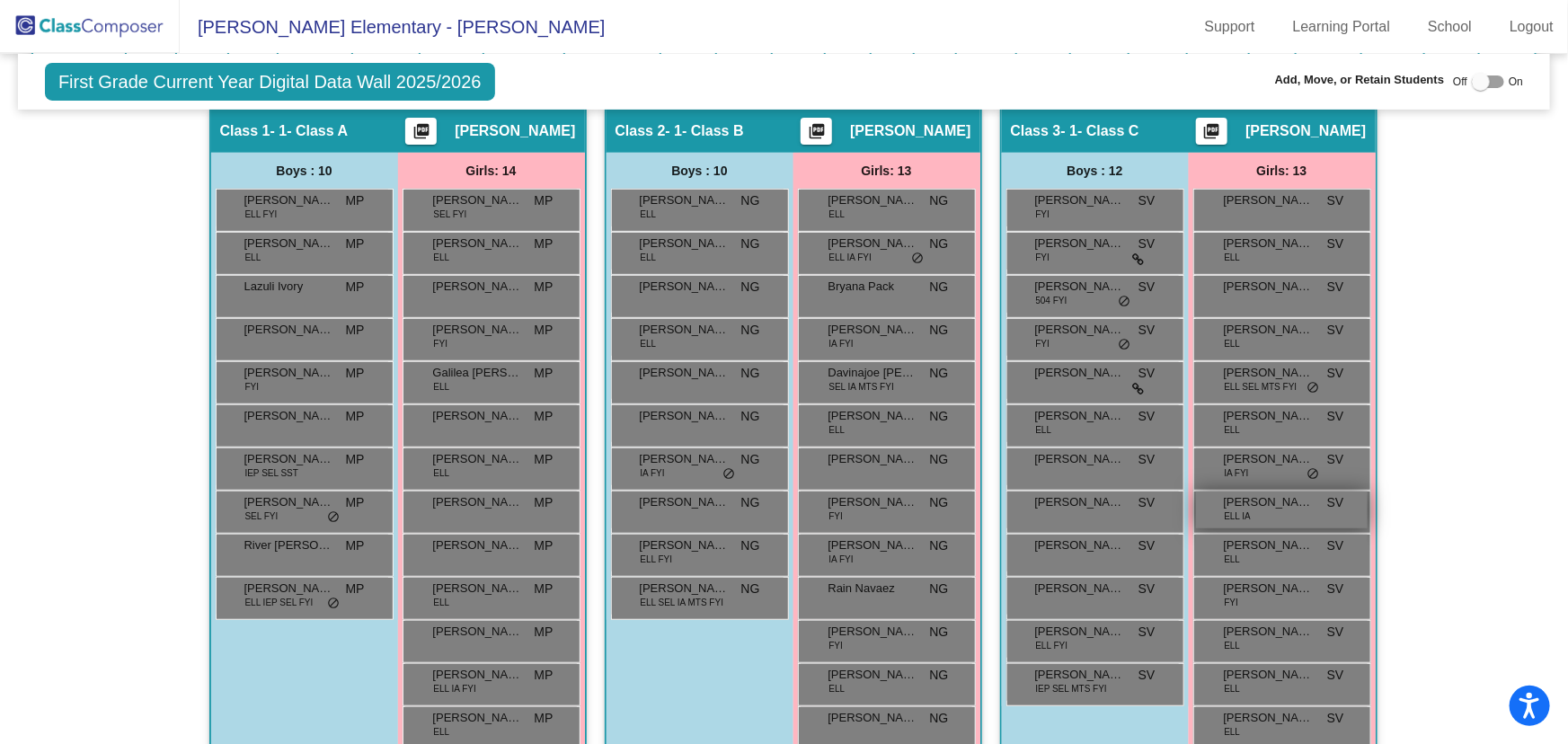
scroll to position [401, 0]
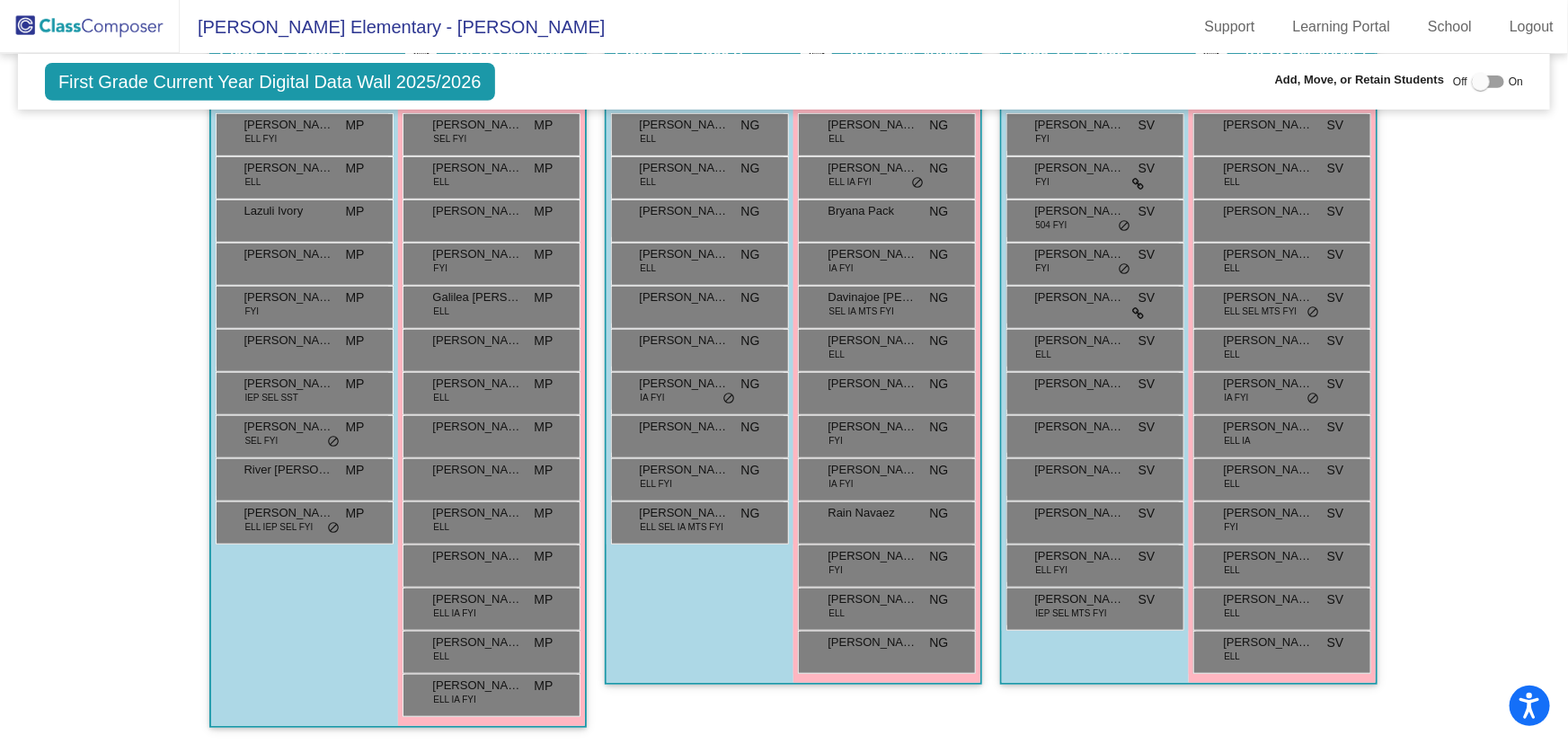
type input "1052401"
drag, startPoint x: 102, startPoint y: 32, endPoint x: 124, endPoint y: 43, distance: 24.6
click at [102, 32] on img at bounding box center [90, 26] width 180 height 53
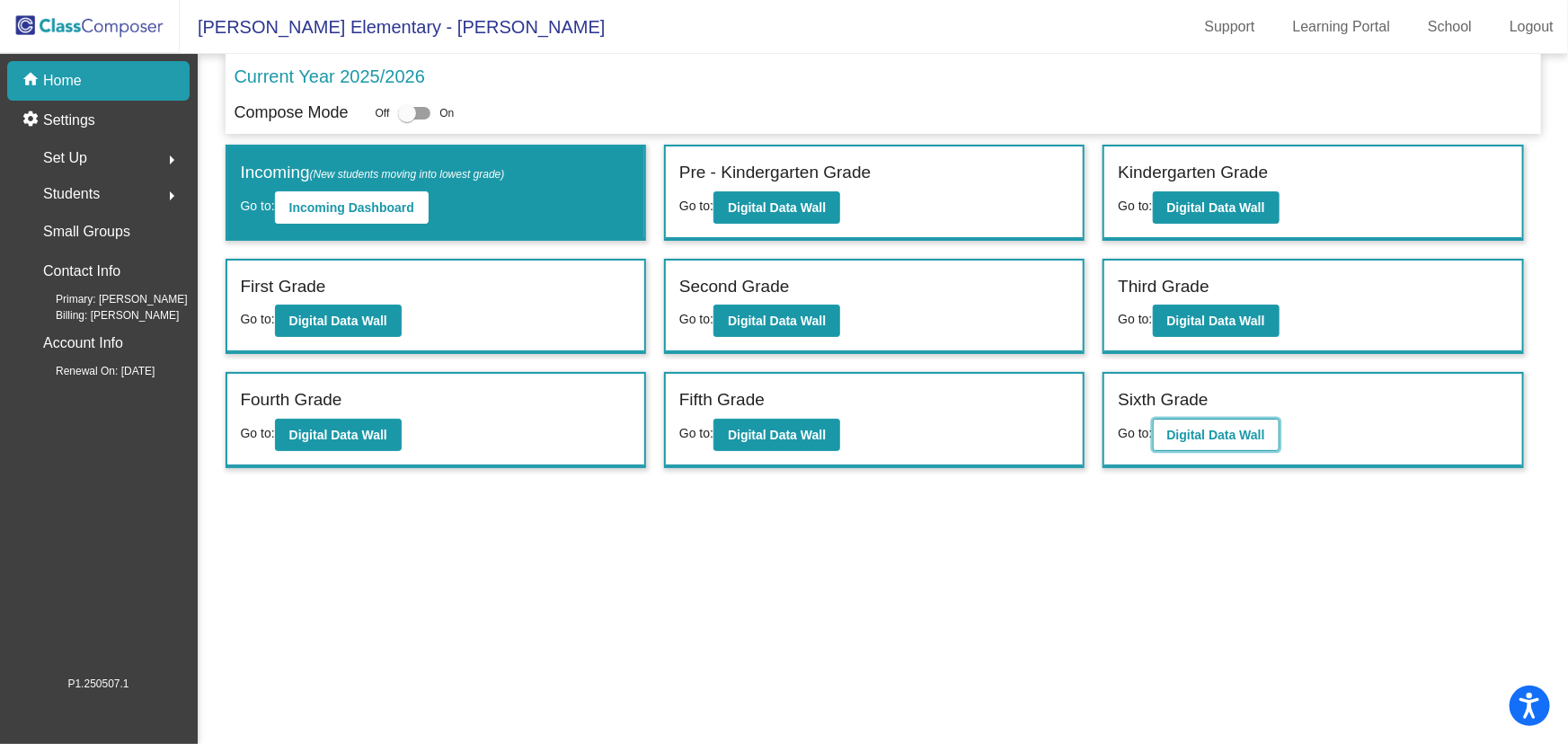
click at [1177, 422] on button "Digital Data Wall" at bounding box center [1216, 435] width 127 height 32
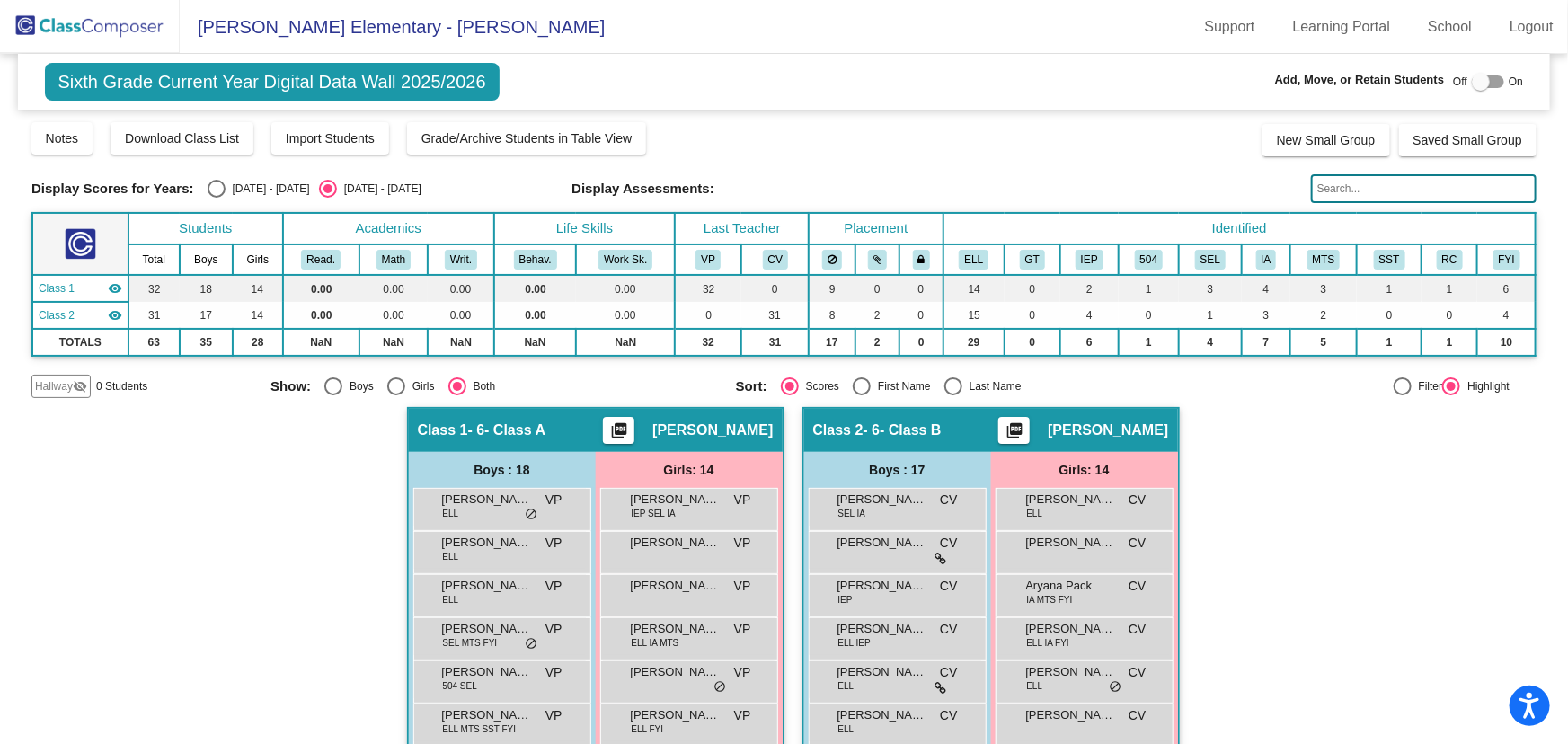
click at [944, 382] on div "Select an option" at bounding box center [953, 385] width 18 height 18
click at [953, 396] on input "Last Name" at bounding box center [953, 396] width 1 height 1
radio input "true"
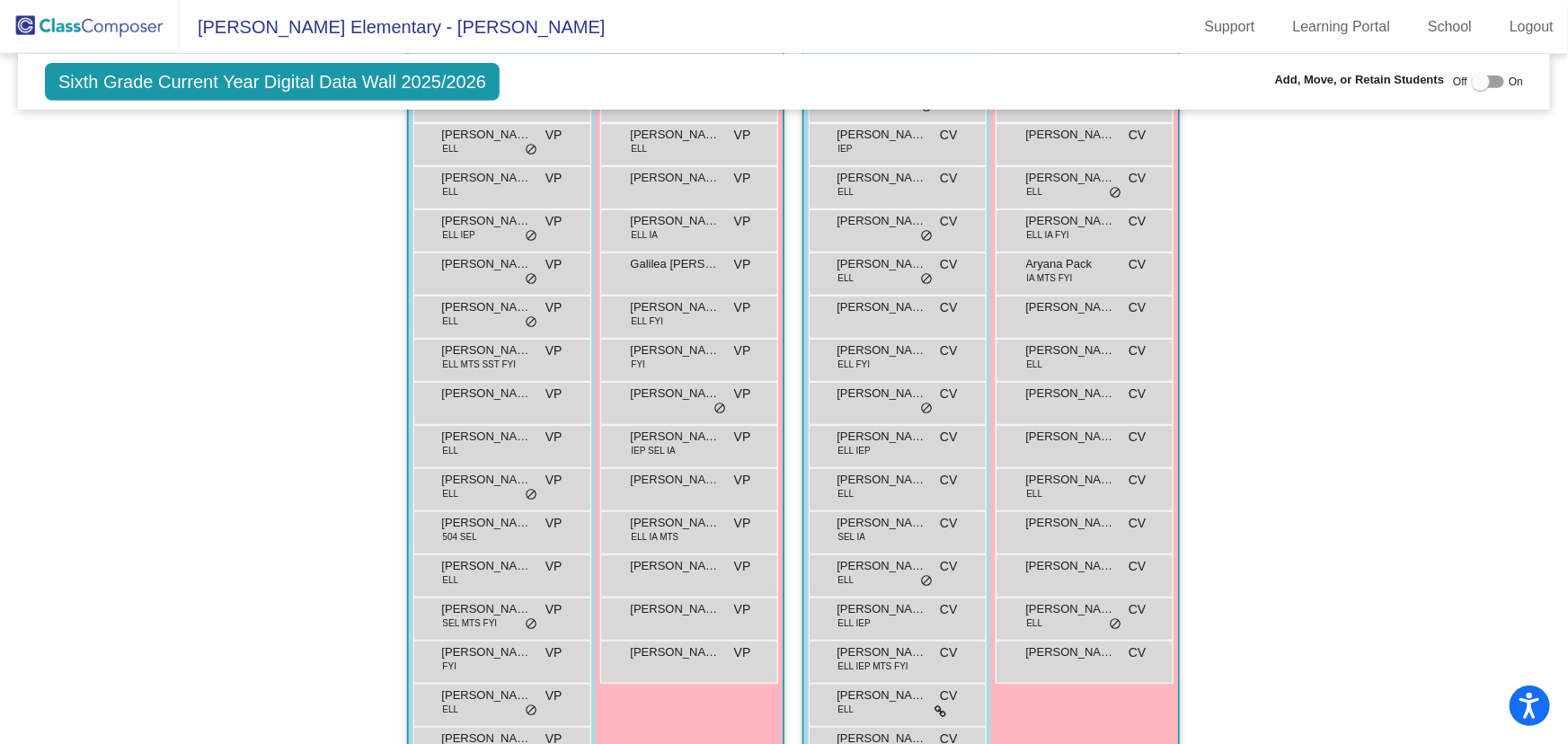
scroll to position [326, 0]
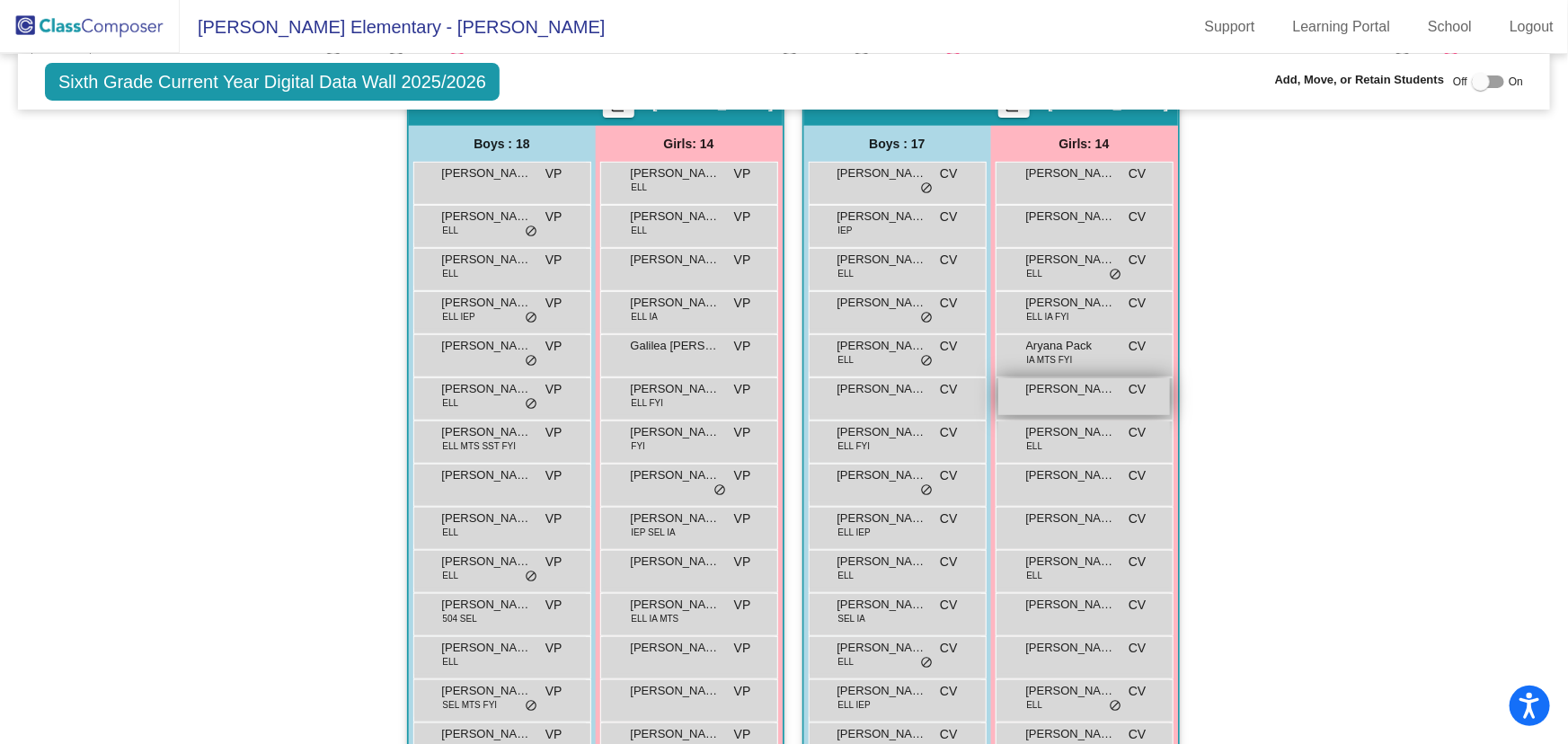
click at [1078, 387] on span "[PERSON_NAME]" at bounding box center [1070, 388] width 90 height 18
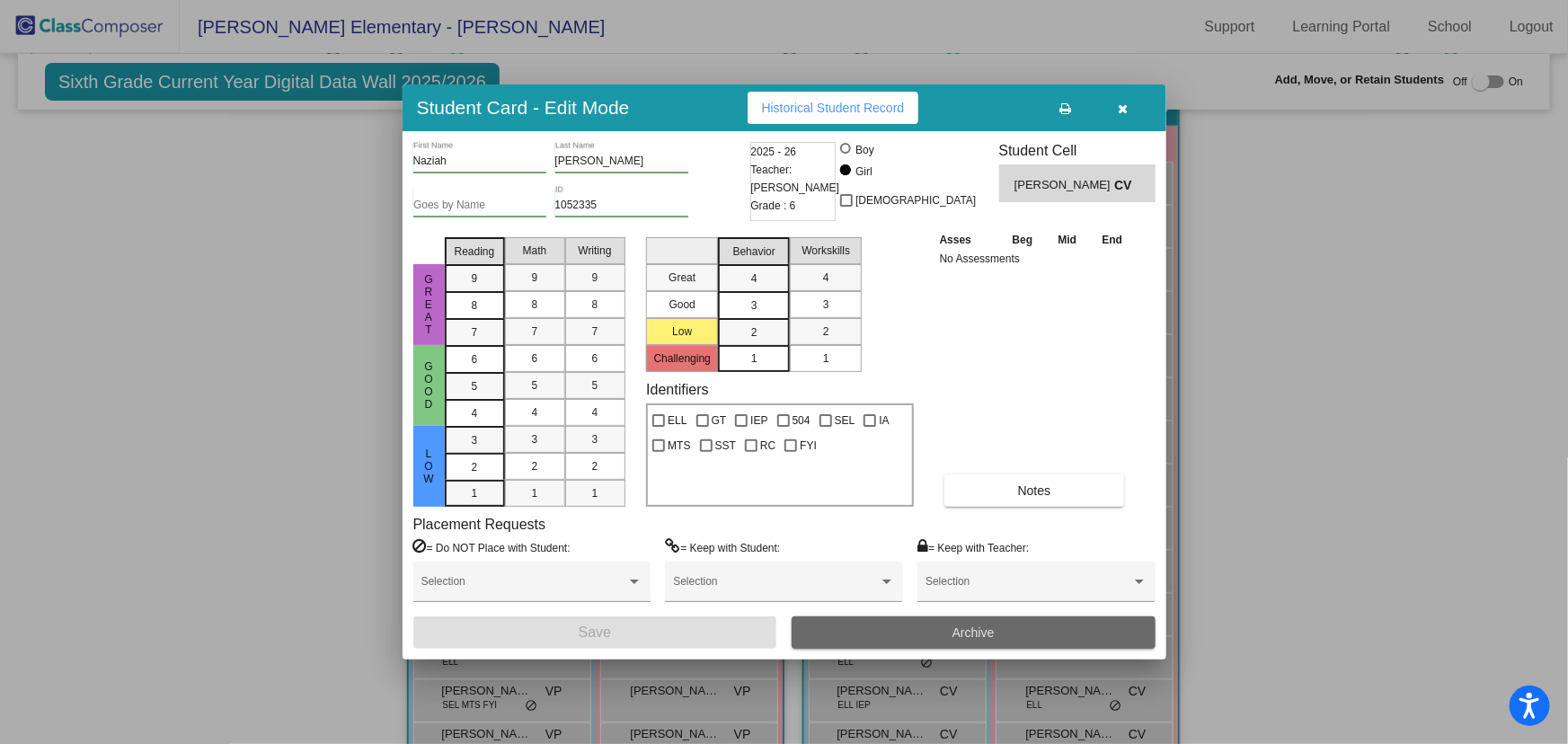
click at [929, 636] on button "Archive" at bounding box center [973, 632] width 364 height 32
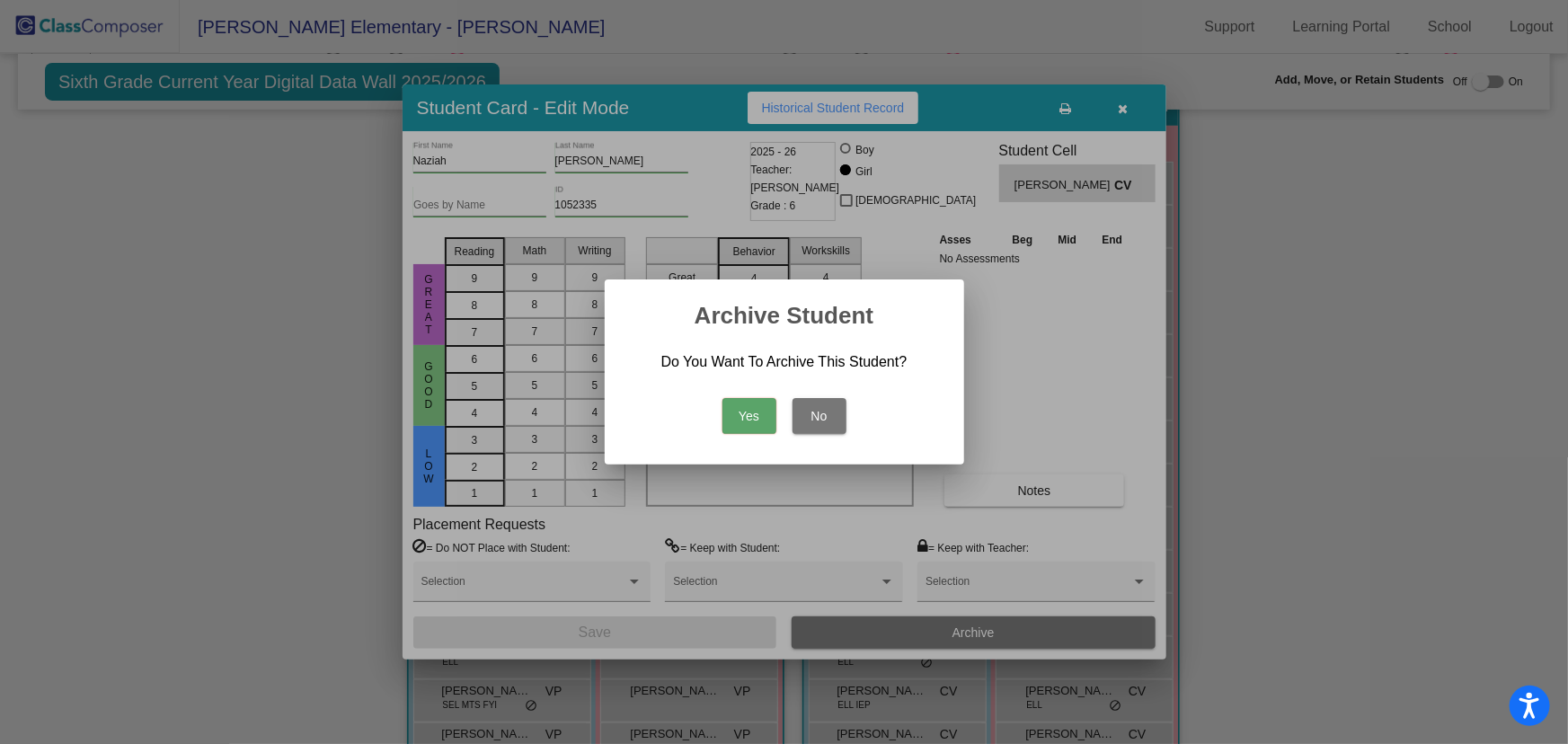
click at [749, 417] on button "Yes" at bounding box center [749, 415] width 54 height 36
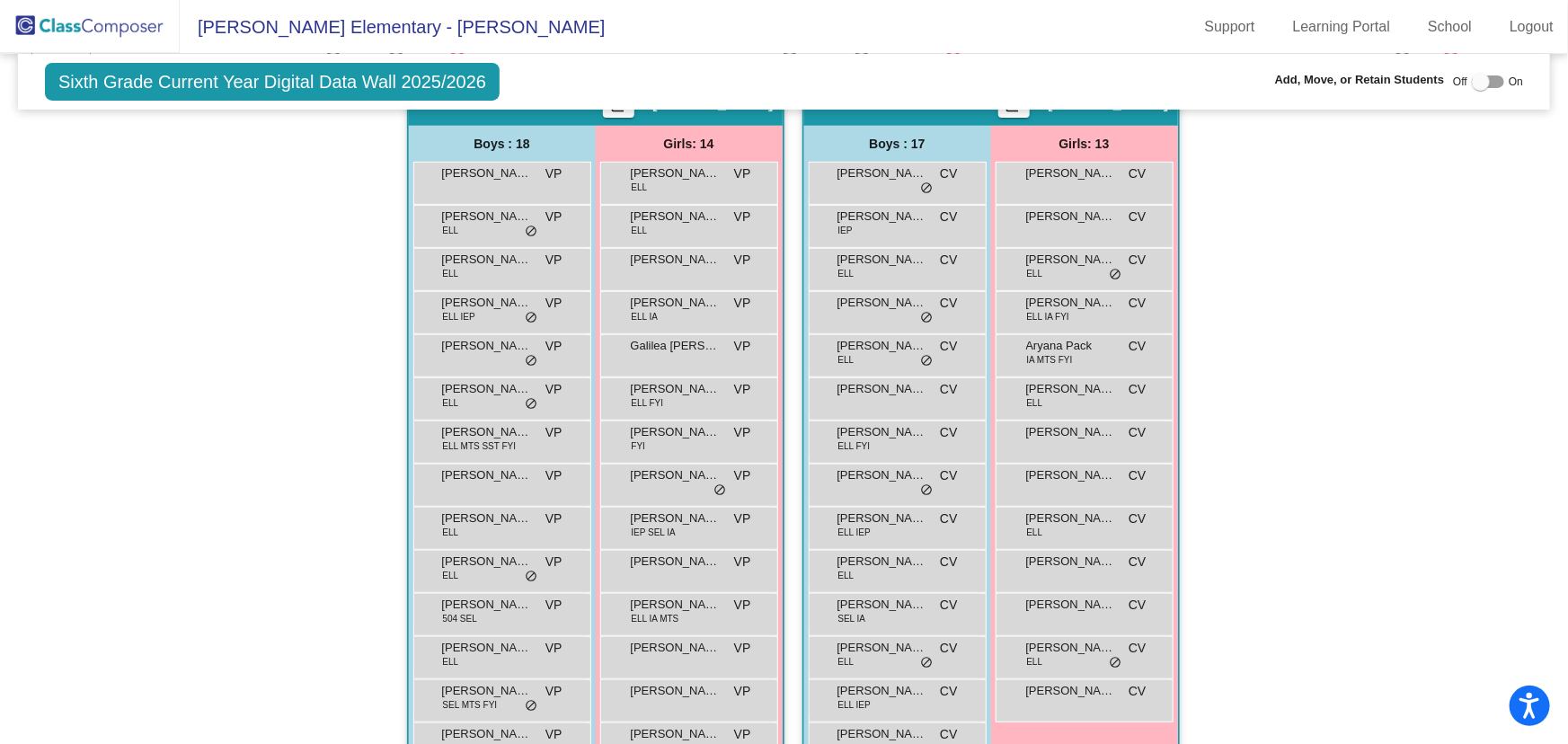
click at [115, 40] on img at bounding box center [90, 26] width 180 height 53
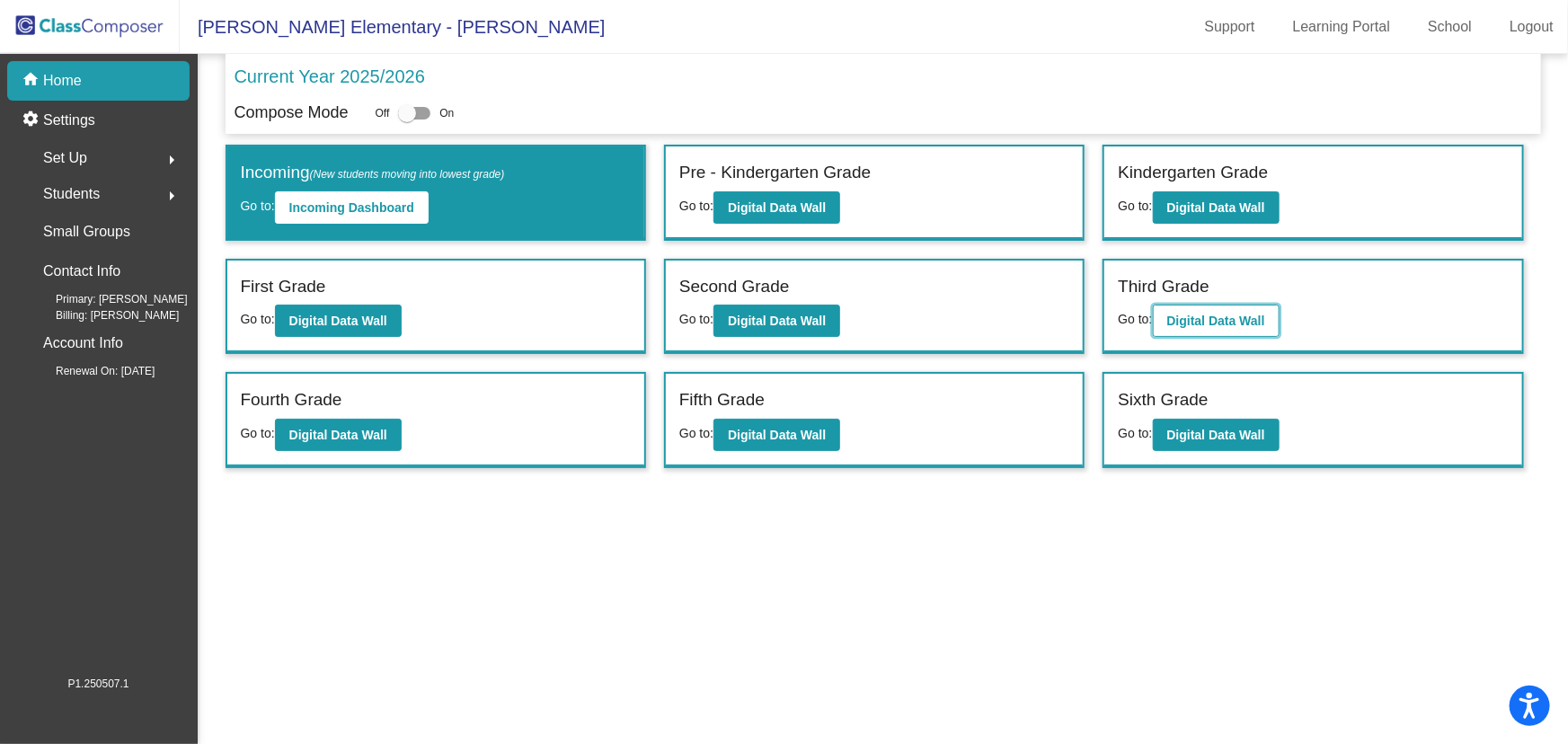
click at [1216, 318] on b "Digital Data Wall" at bounding box center [1216, 321] width 98 height 15
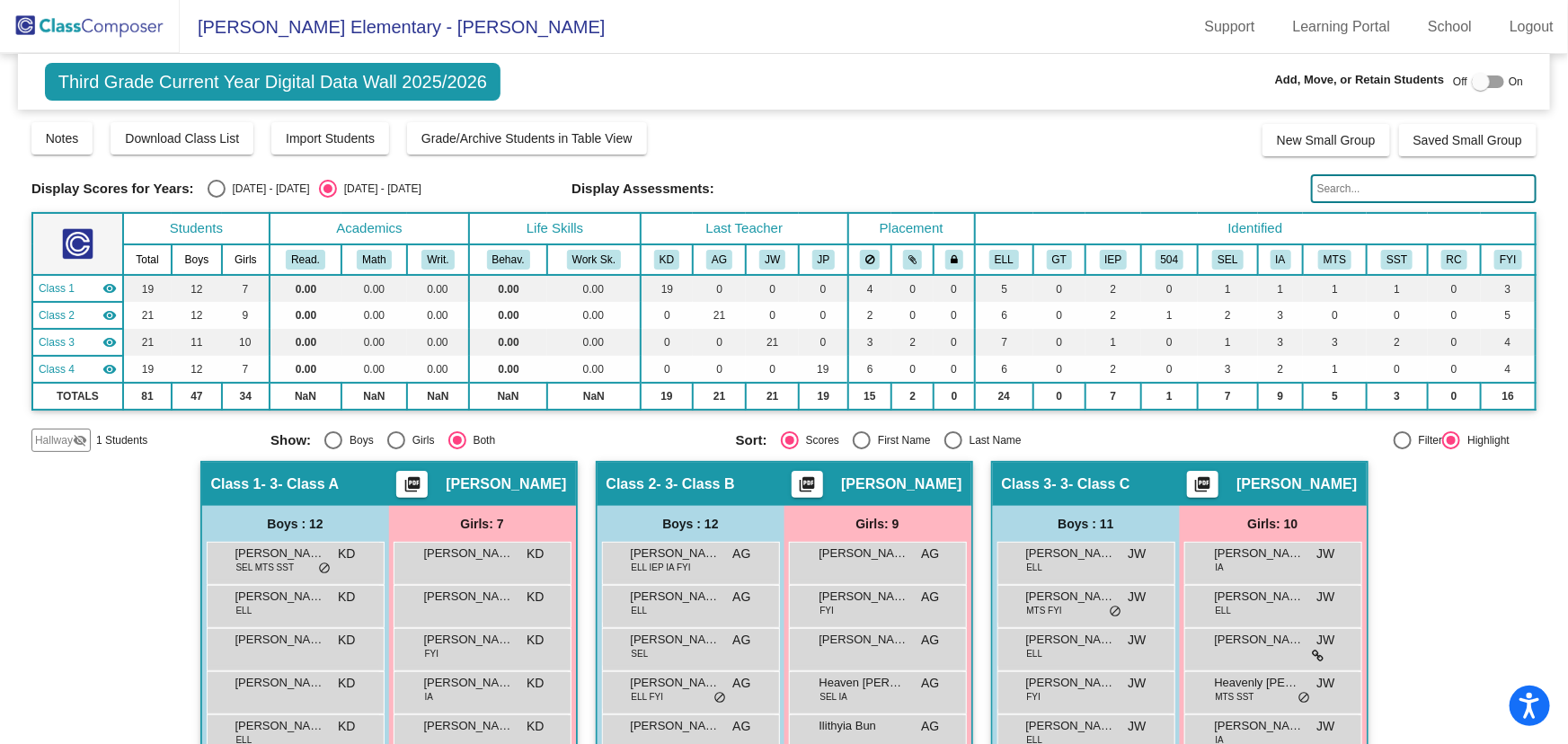
click at [1361, 179] on input "text" at bounding box center [1423, 188] width 225 height 29
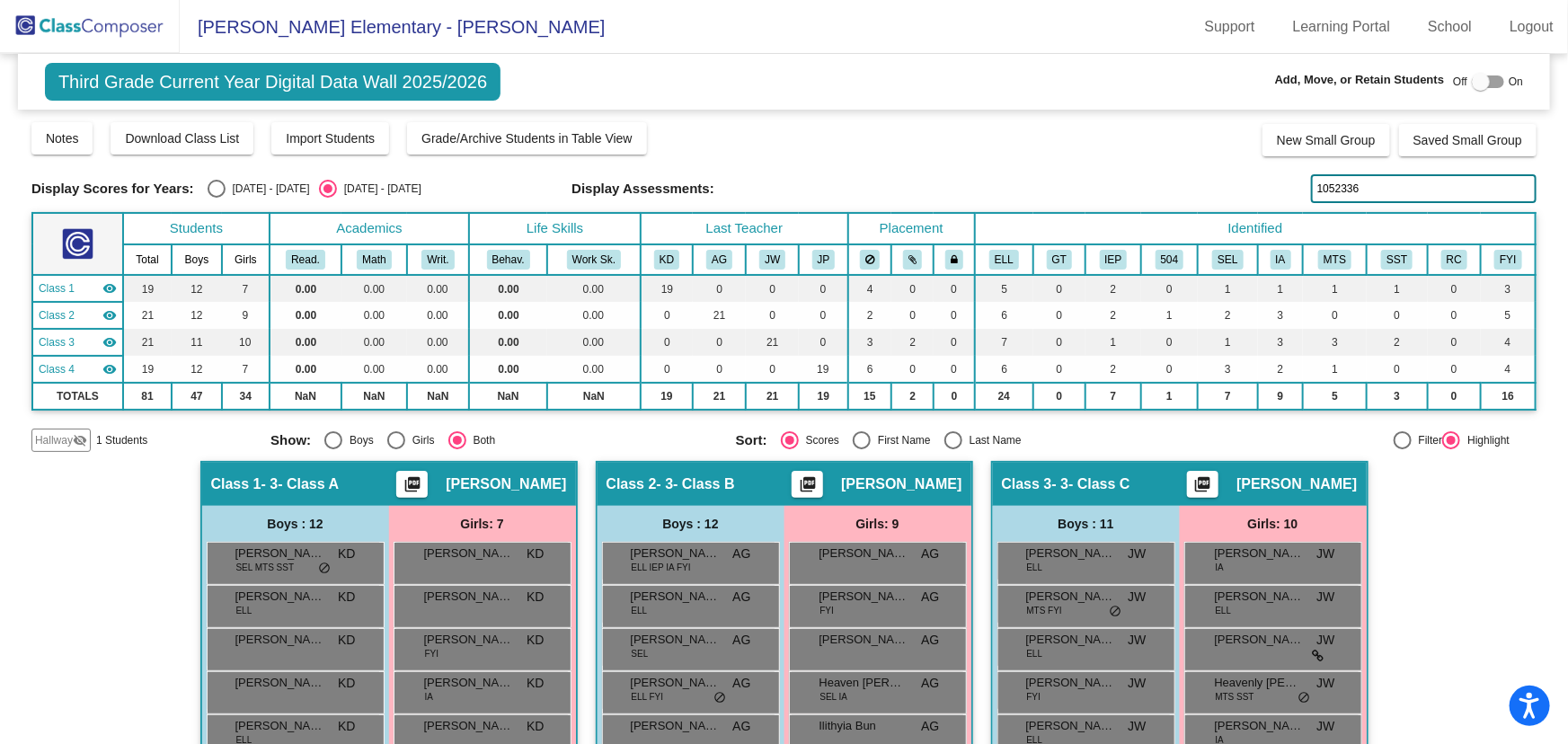
type input "1052336"
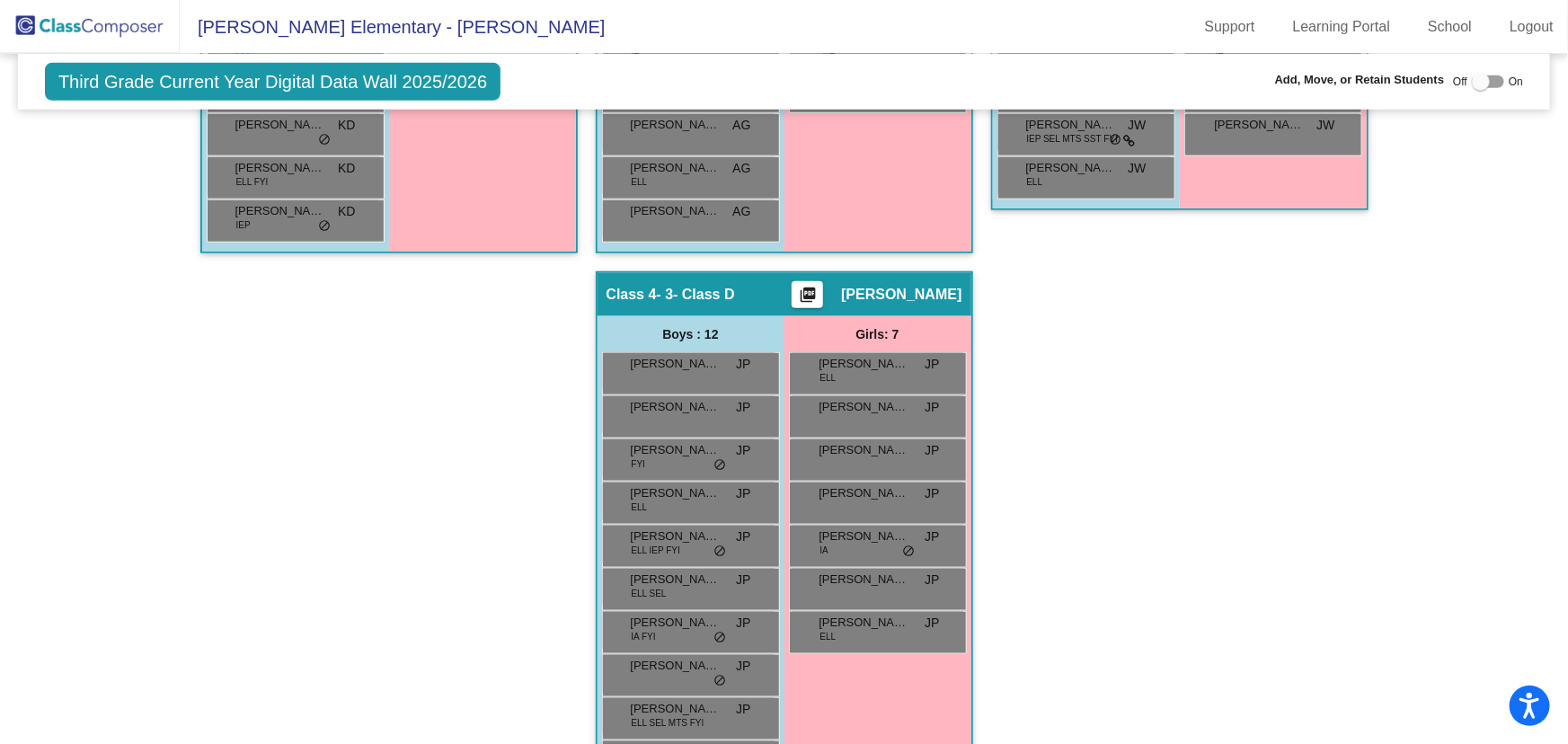
scroll to position [968, 0]
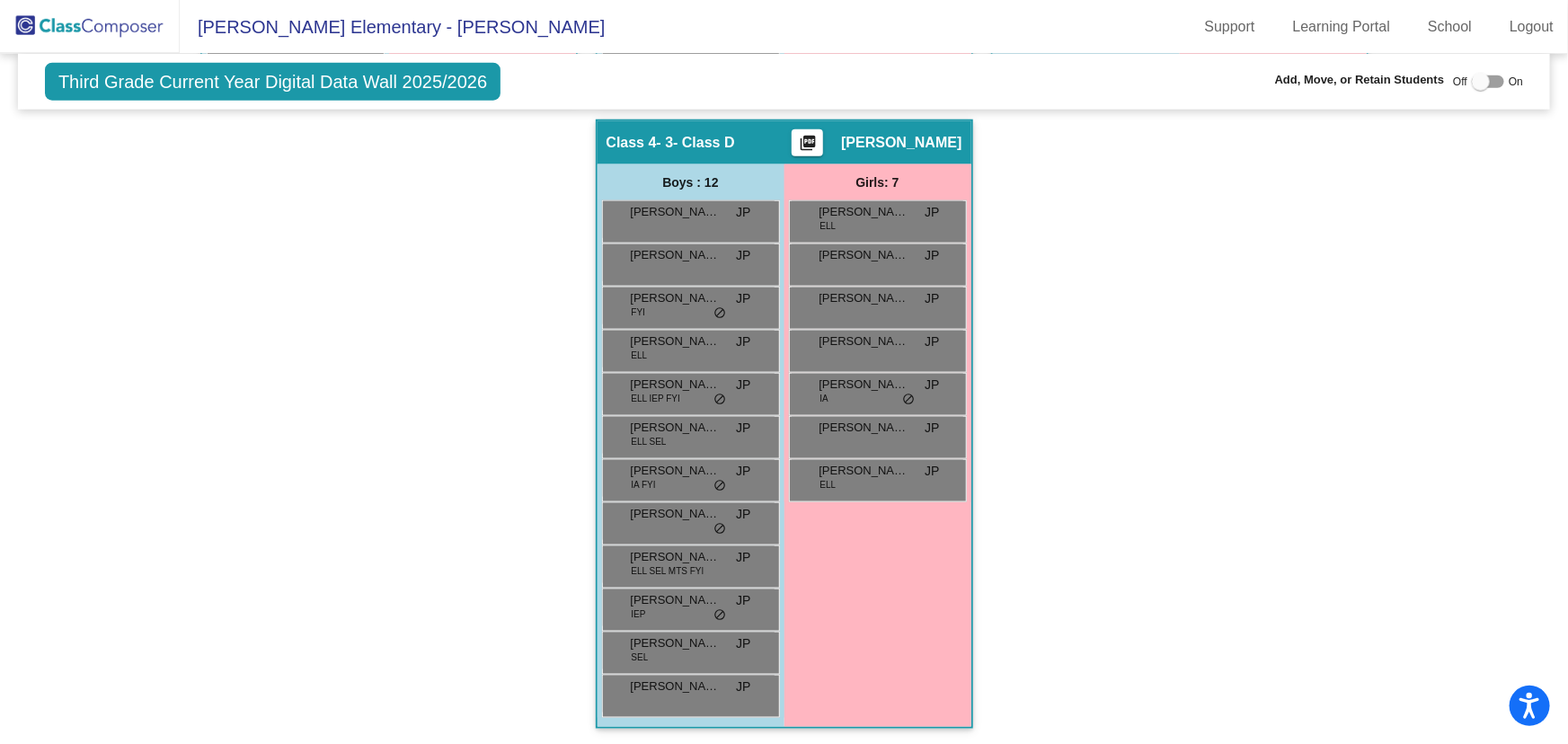
click at [120, 24] on img at bounding box center [90, 26] width 180 height 53
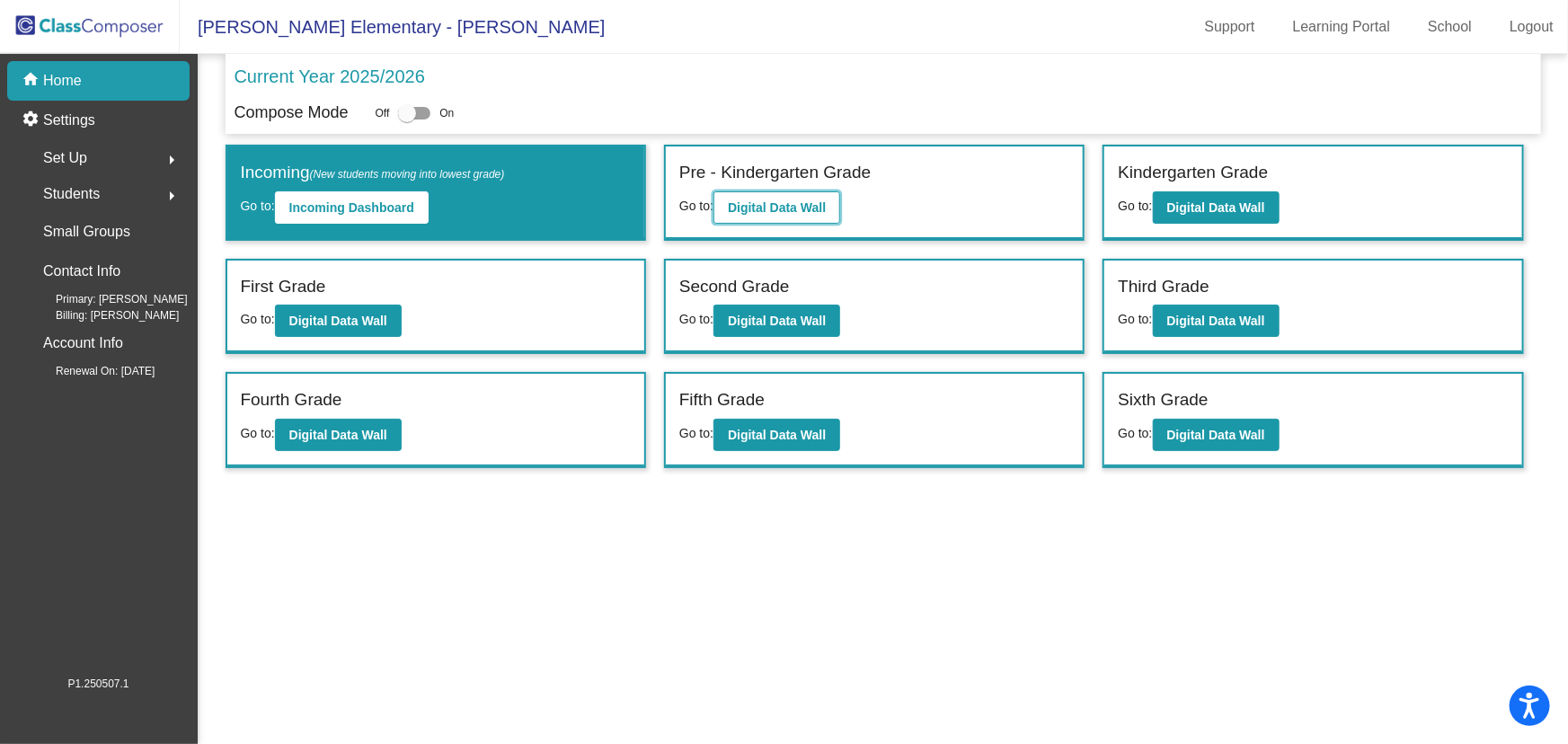
click at [790, 196] on button "Digital Data Wall" at bounding box center [777, 207] width 127 height 32
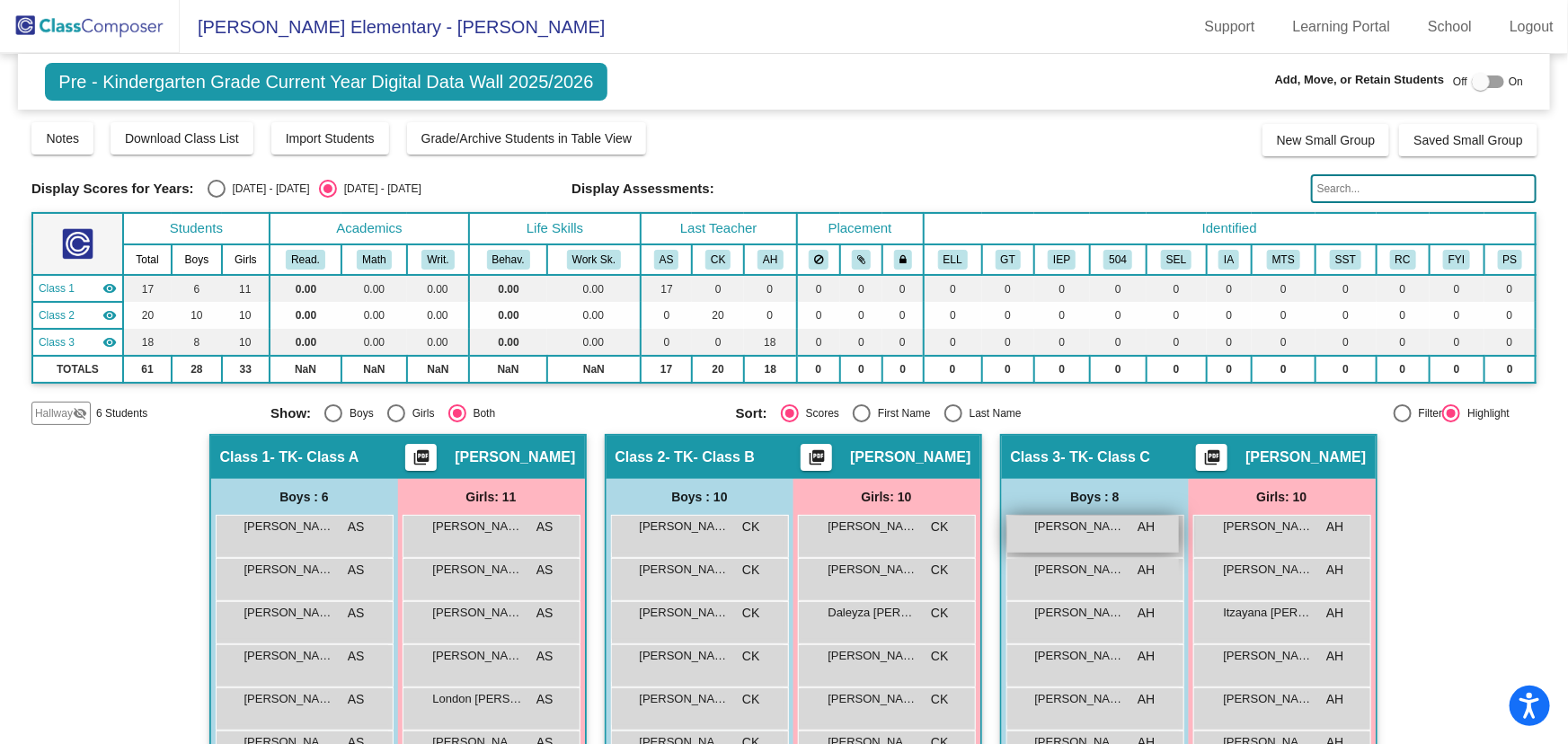
scroll to position [245, 0]
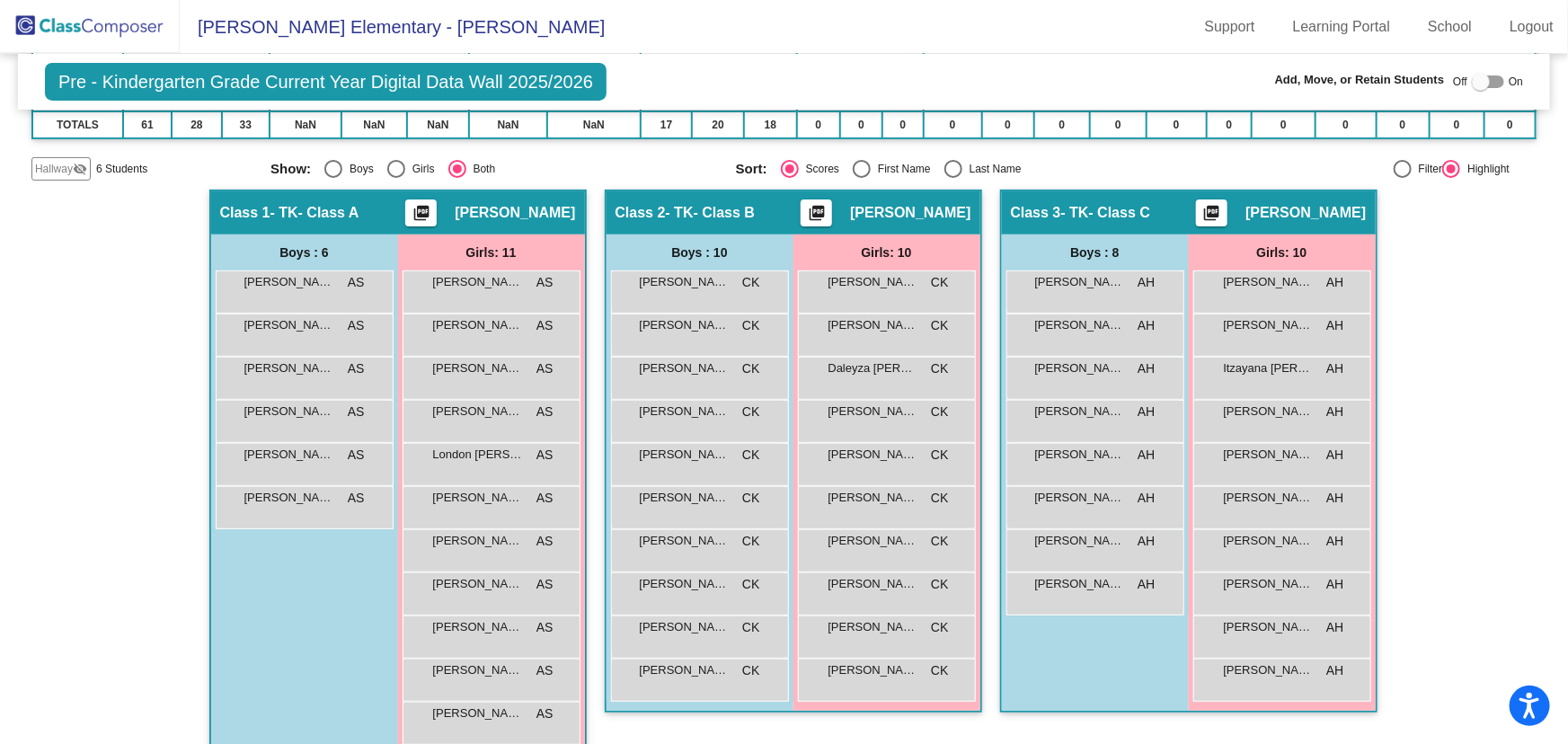
click at [950, 167] on div "Select an option" at bounding box center [953, 169] width 18 height 18
click at [953, 178] on input "Last Name" at bounding box center [953, 178] width 1 height 1
radio input "true"
click at [676, 292] on div "[PERSON_NAME] [PERSON_NAME] lock do_not_disturb_alt" at bounding box center [697, 290] width 171 height 37
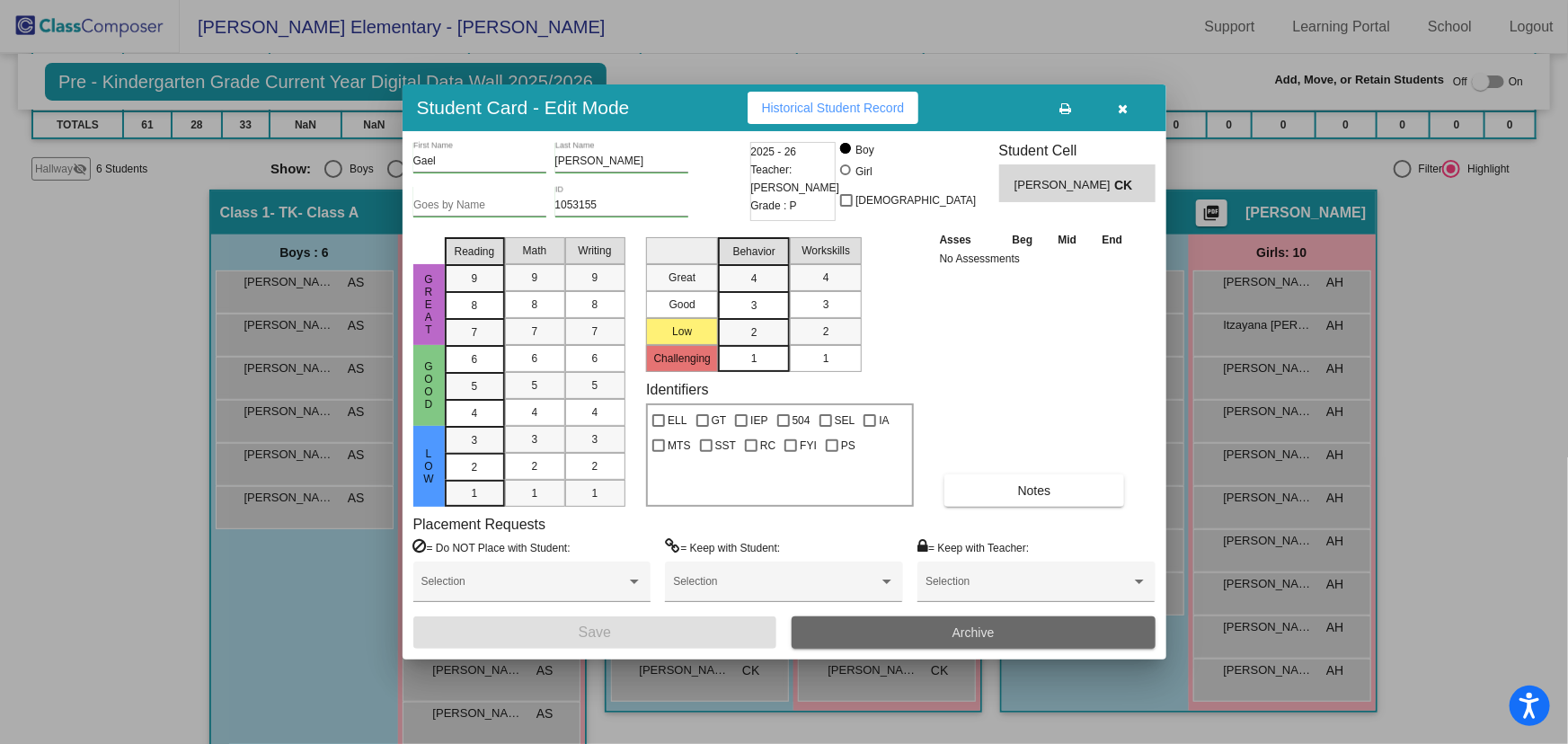
click at [908, 629] on button "Archive" at bounding box center [973, 632] width 364 height 32
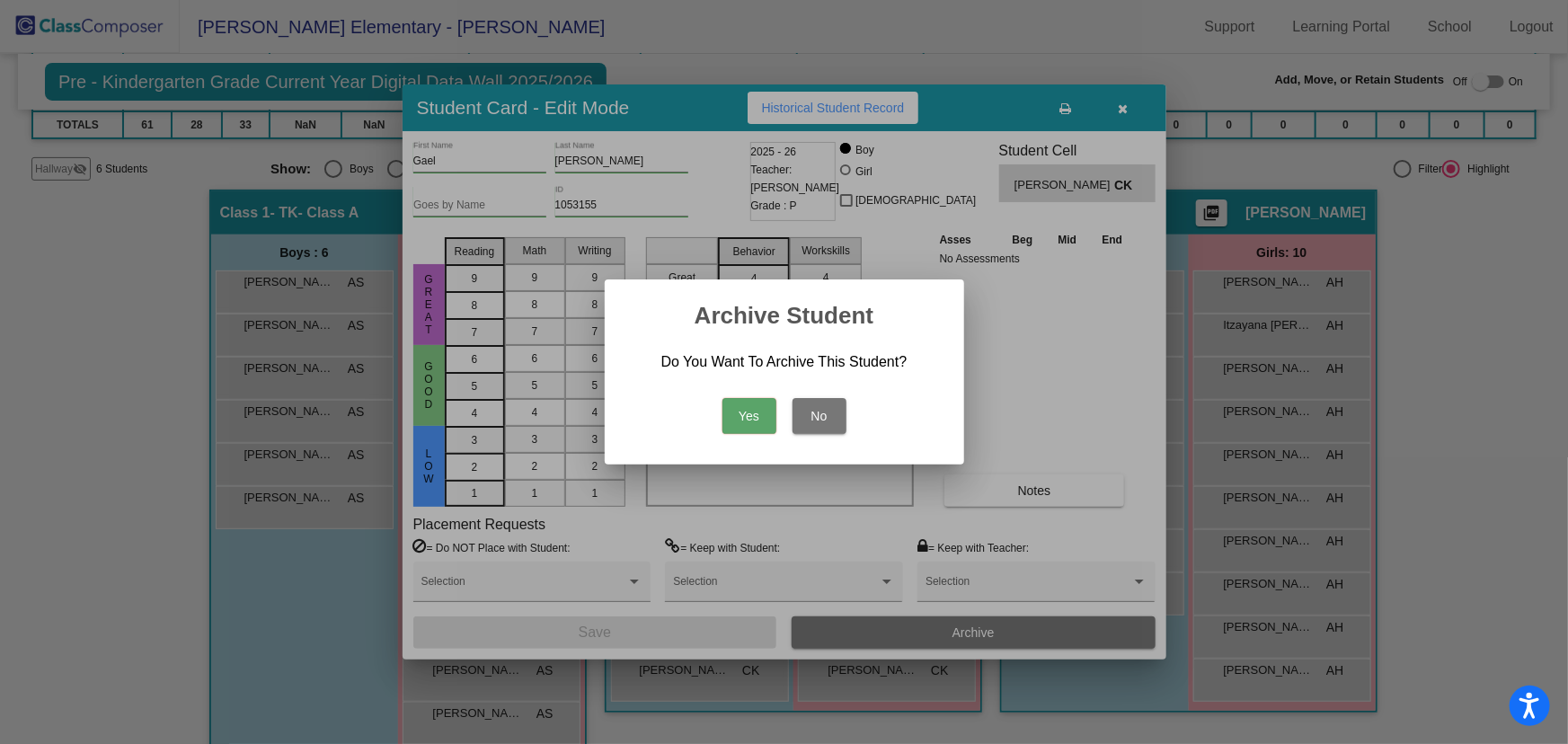
click at [760, 417] on button "Yes" at bounding box center [749, 415] width 54 height 36
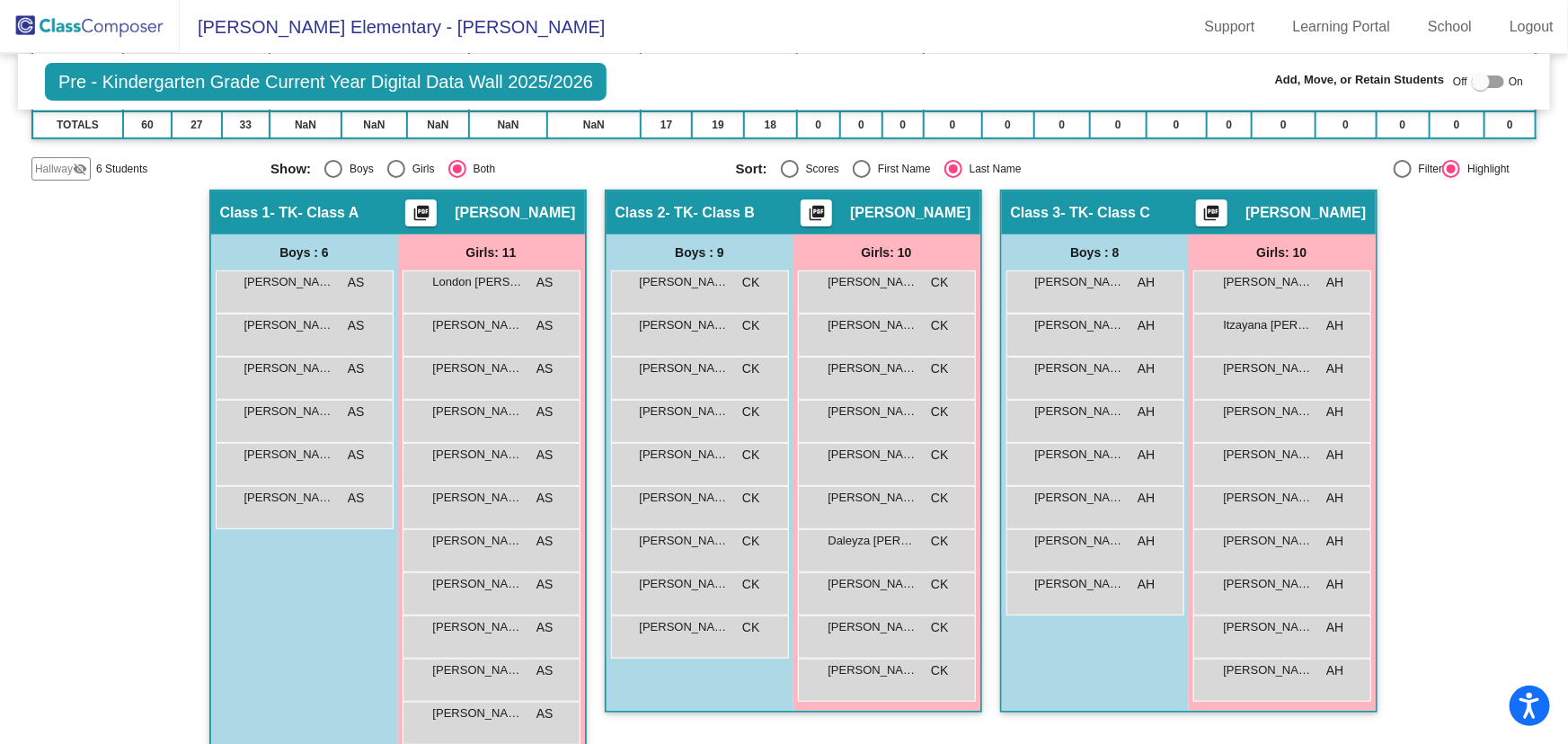
click at [53, 22] on img at bounding box center [90, 26] width 180 height 53
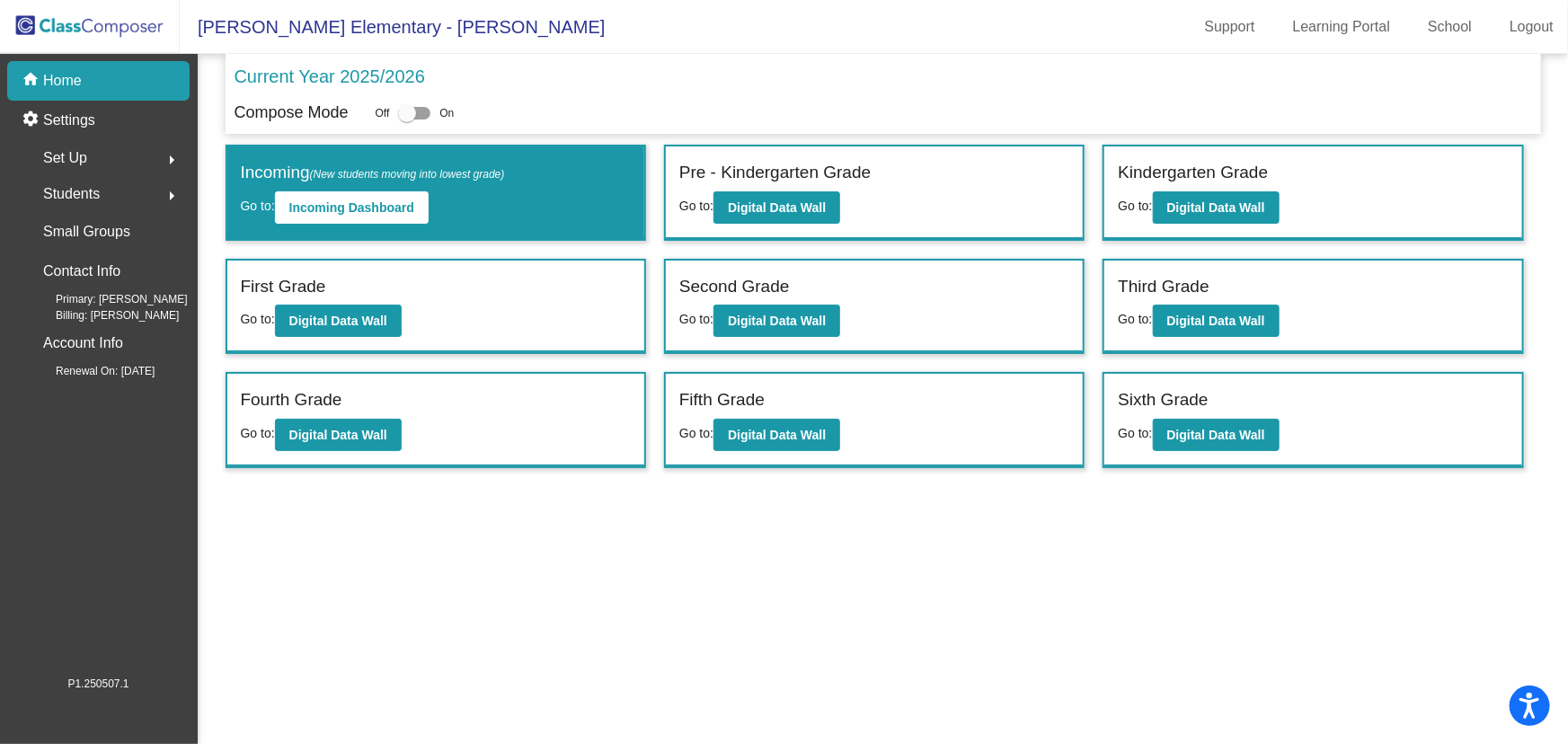
drag, startPoint x: 98, startPoint y: 20, endPoint x: 114, endPoint y: 20, distance: 16.0
click at [98, 20] on img at bounding box center [90, 26] width 180 height 53
click at [770, 431] on b "Digital Data Wall" at bounding box center [777, 435] width 98 height 15
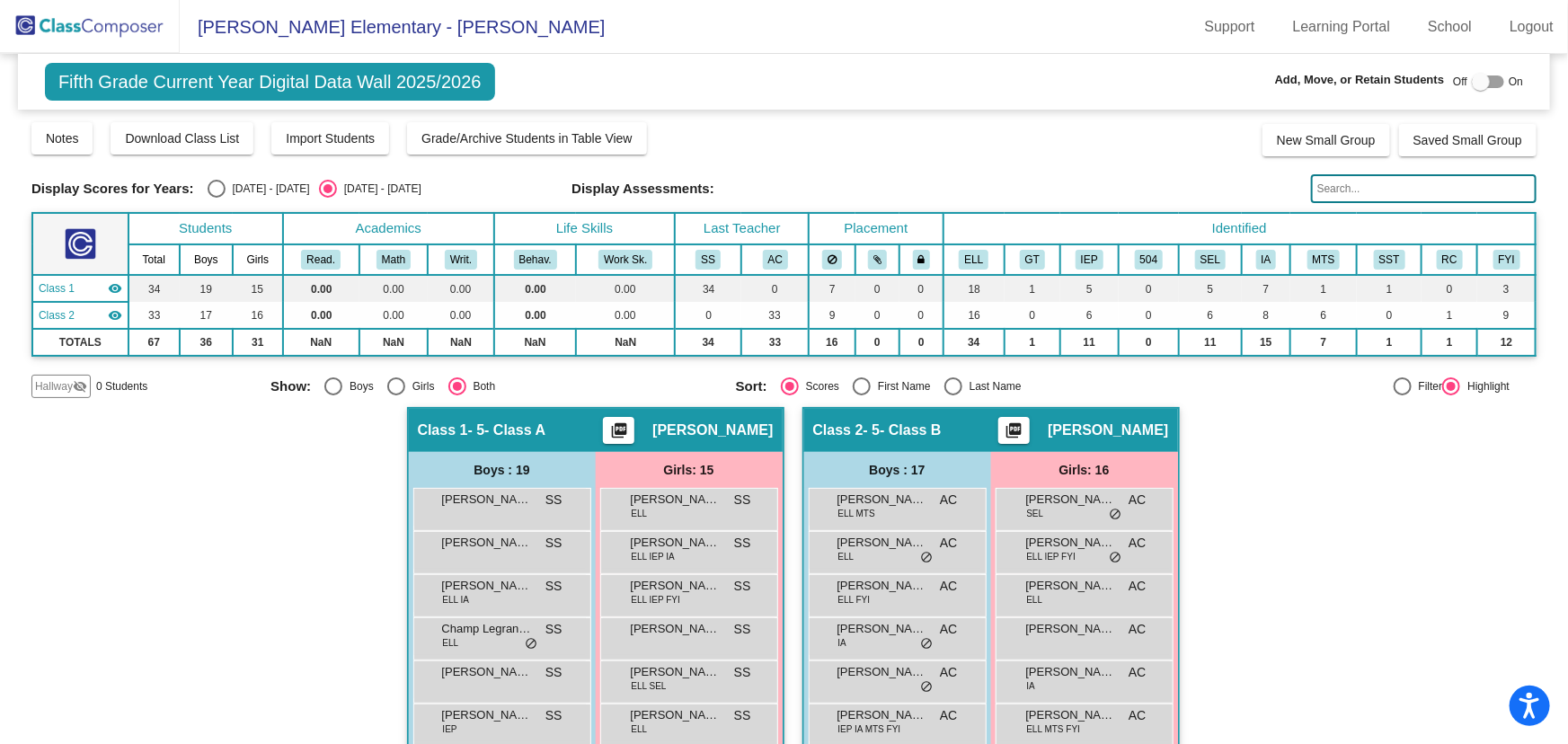
scroll to position [245, 0]
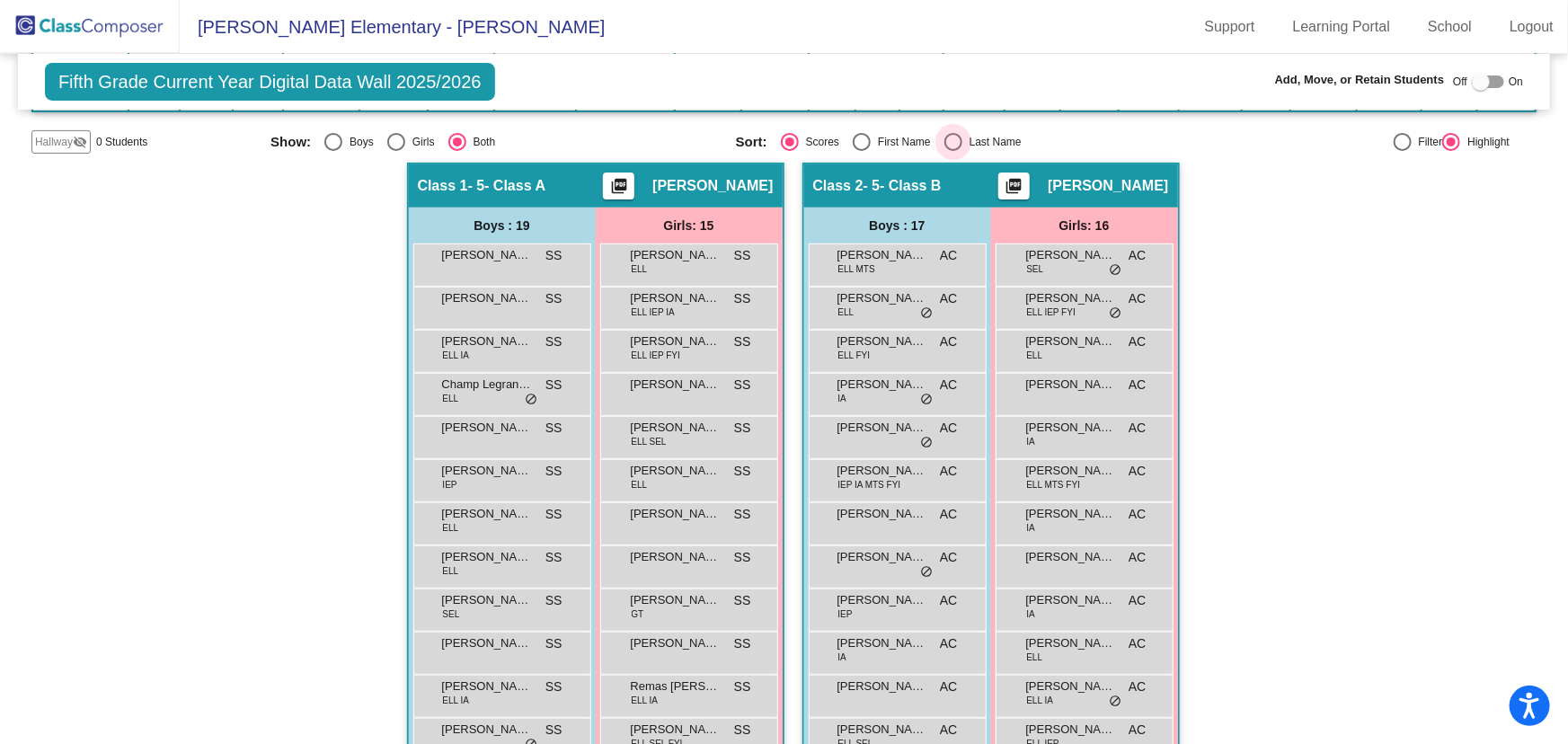
click at [948, 135] on div "Select an option" at bounding box center [953, 141] width 18 height 18
click at [953, 151] on input "Last Name" at bounding box center [953, 151] width 1 height 1
radio input "true"
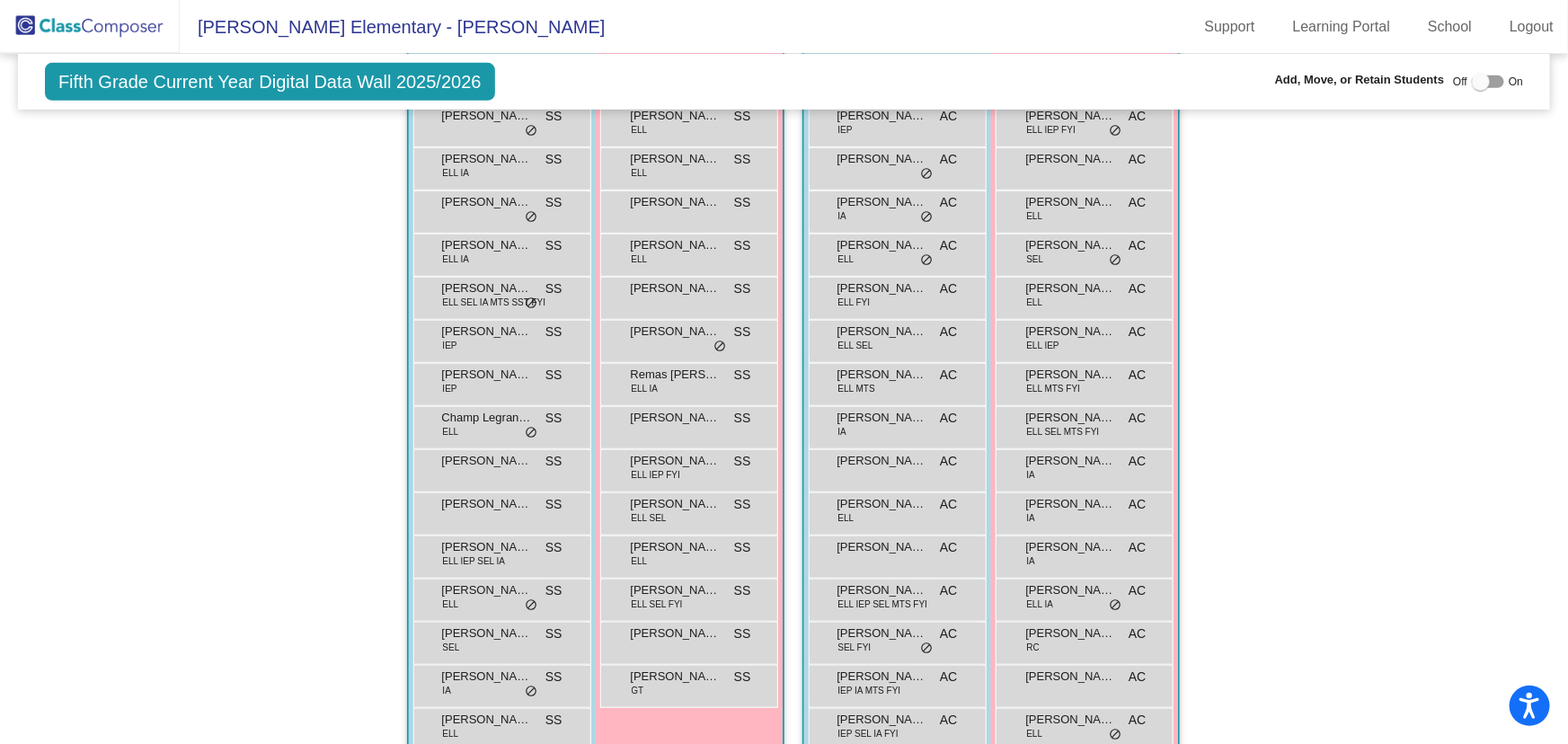
scroll to position [590, 0]
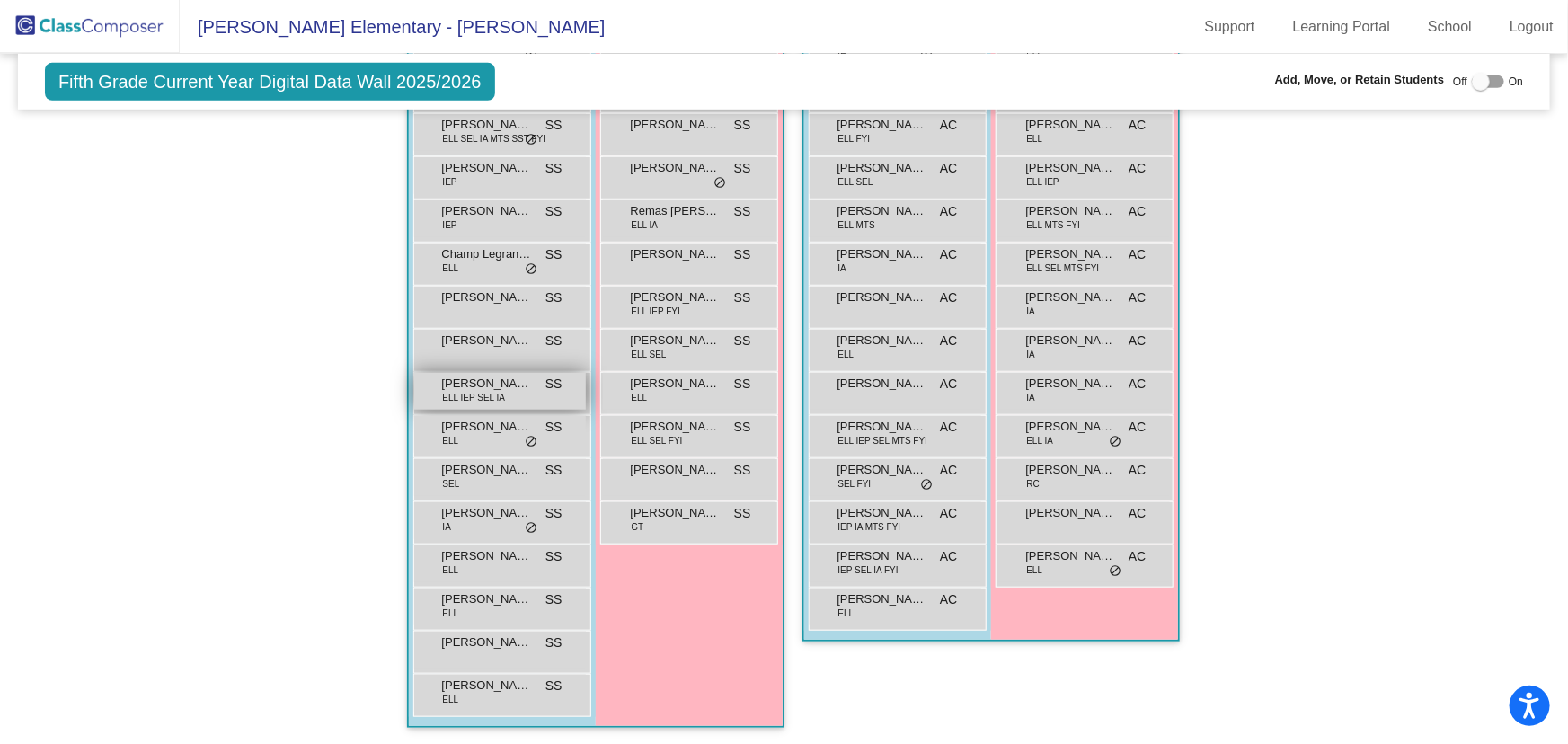
click at [479, 377] on span "[PERSON_NAME]" at bounding box center [487, 383] width 90 height 18
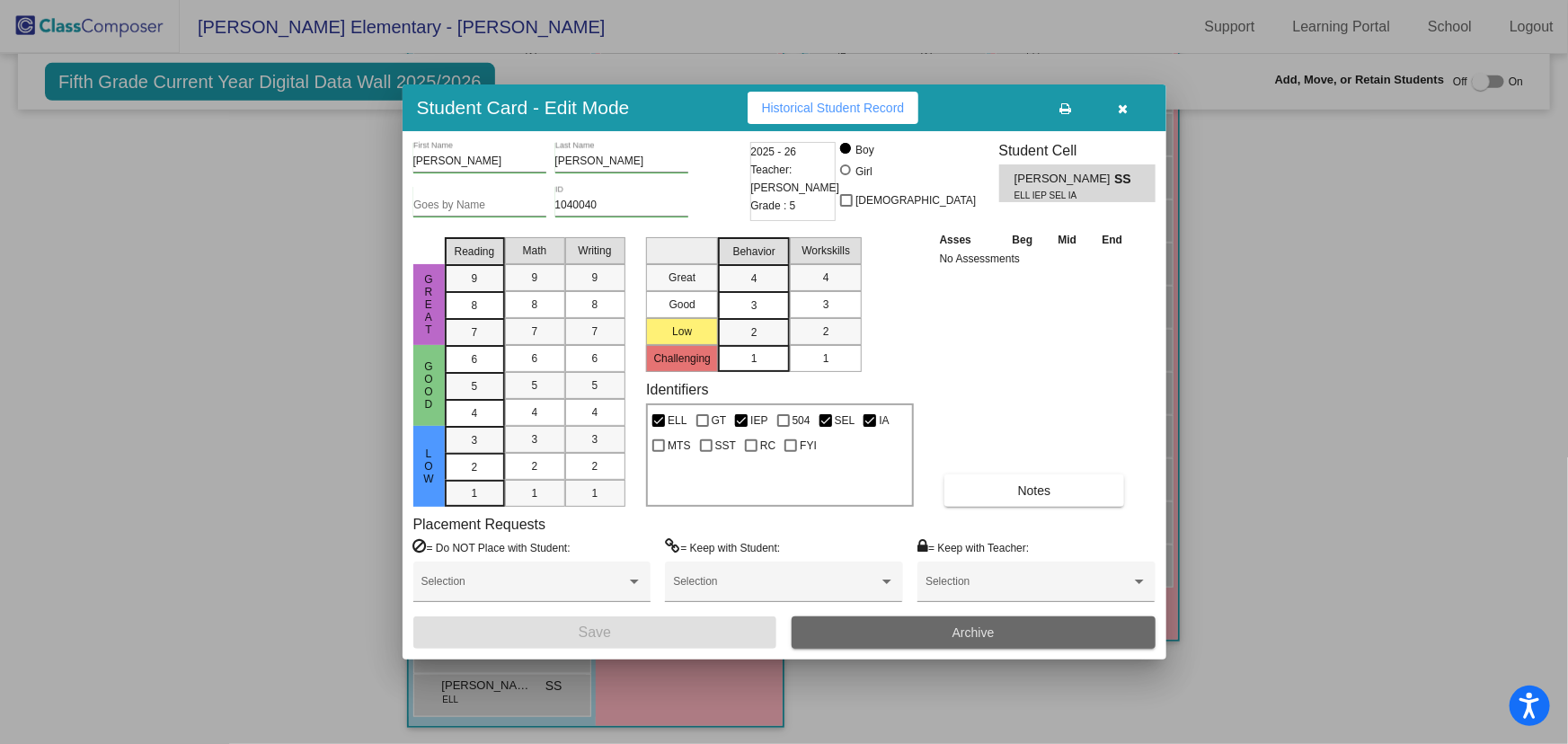
click at [983, 626] on span "Archive" at bounding box center [974, 633] width 43 height 15
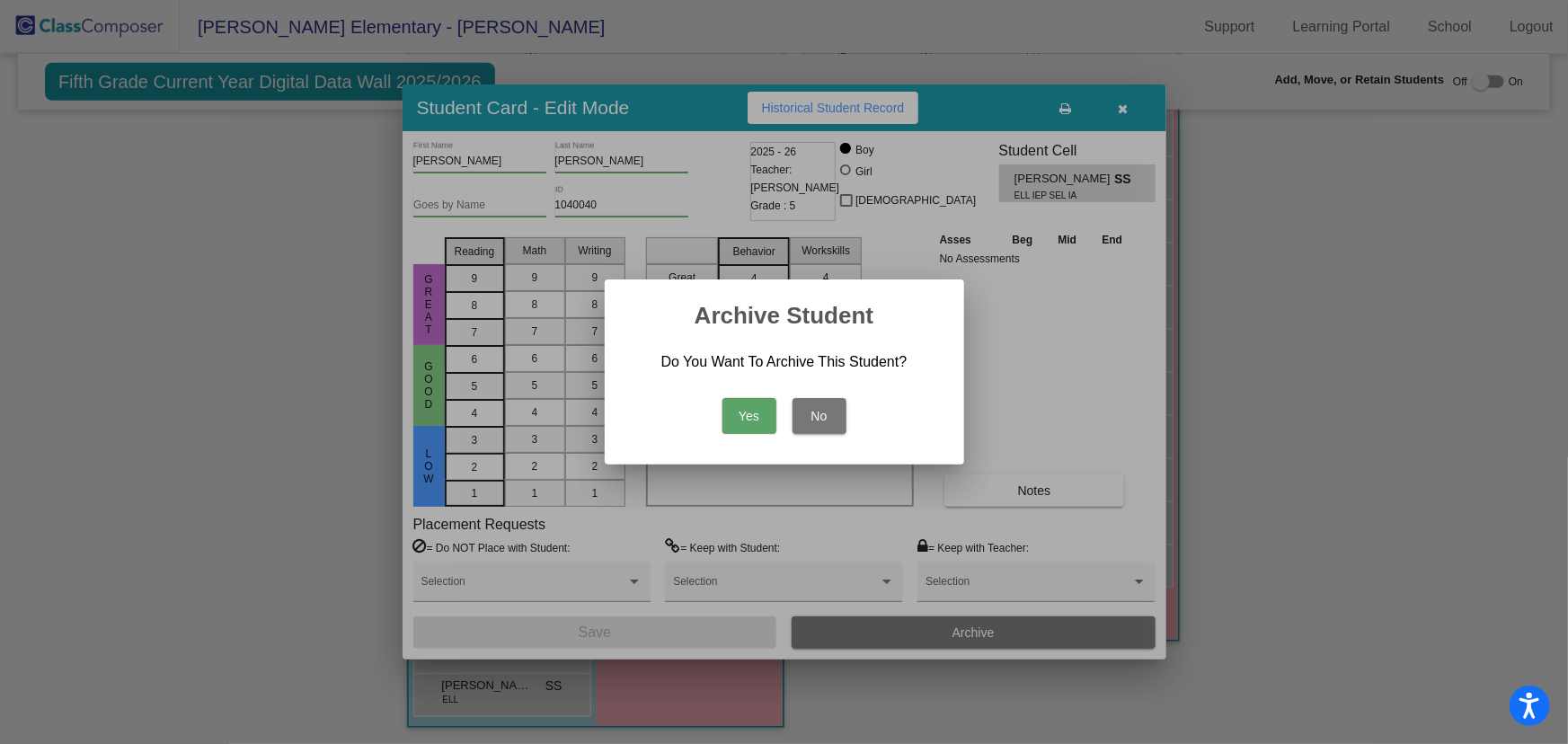
click at [745, 405] on button "Yes" at bounding box center [749, 415] width 54 height 36
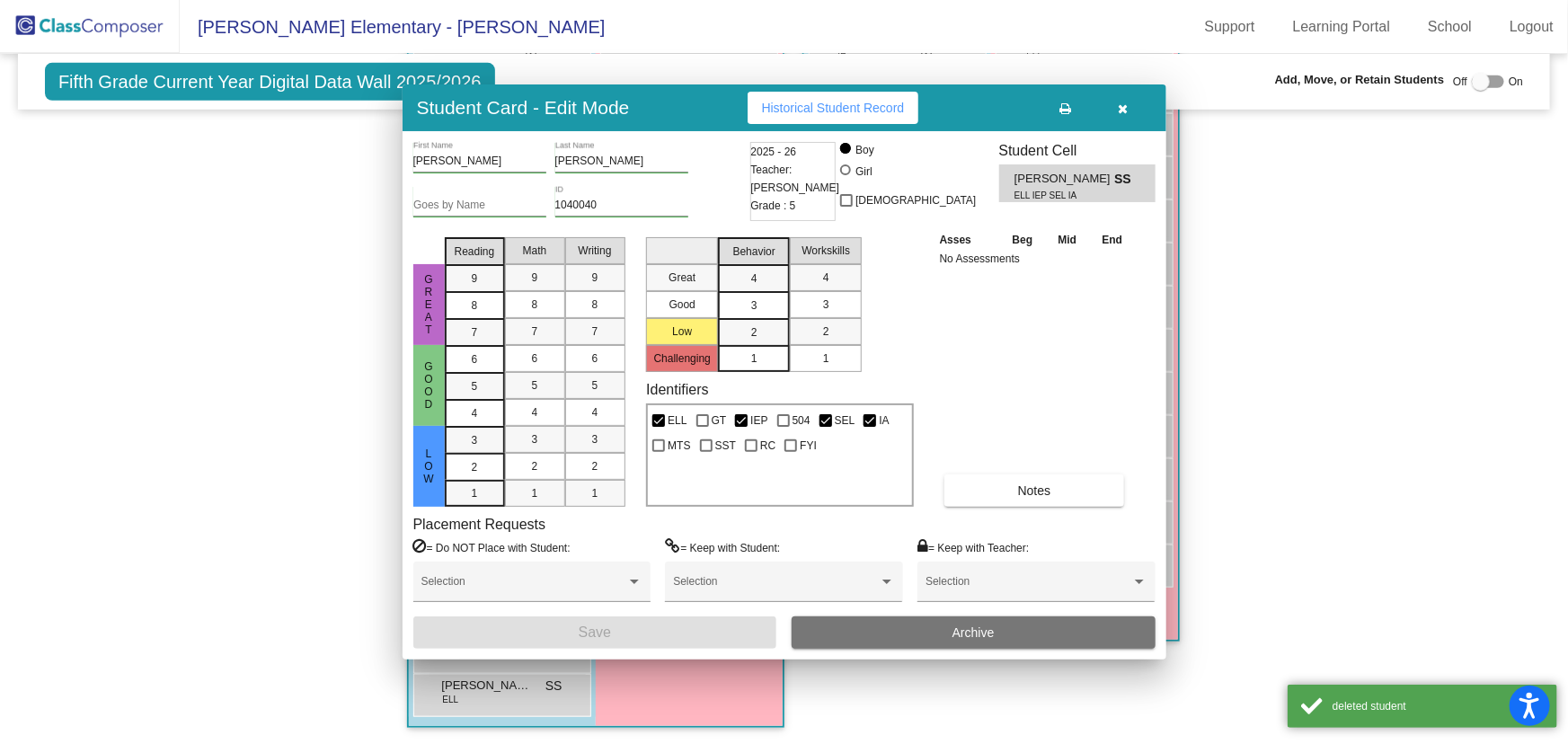
scroll to position [547, 0]
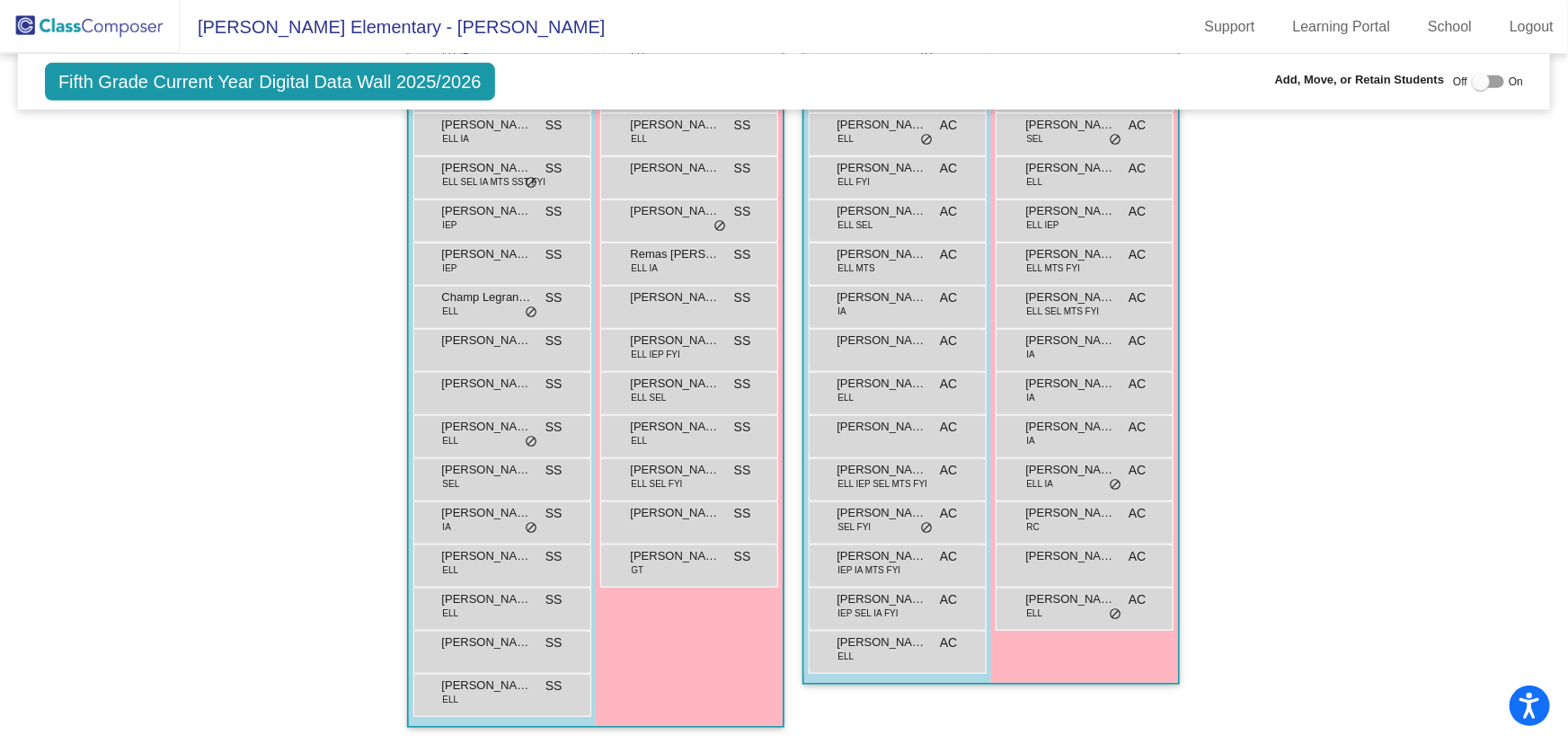
click at [110, 30] on img at bounding box center [90, 26] width 180 height 53
